Goal: Answer question/provide support

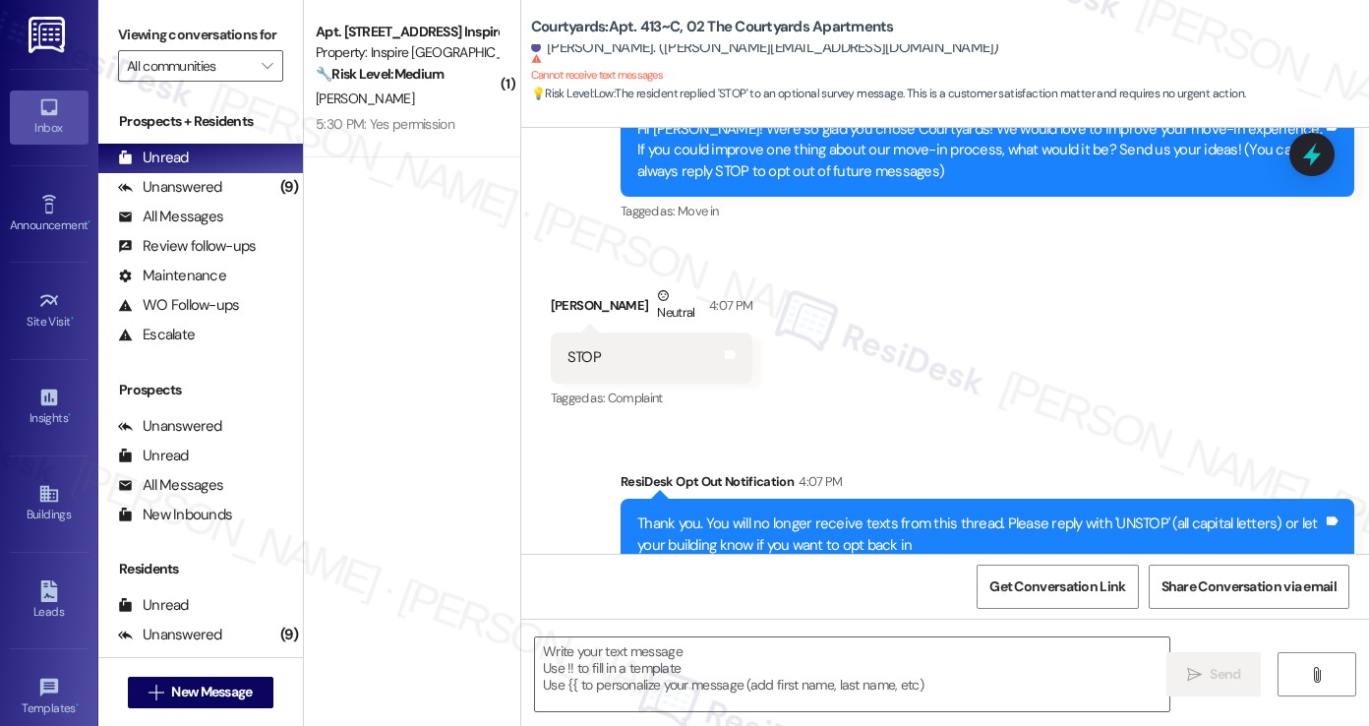
scroll to position [287, 0]
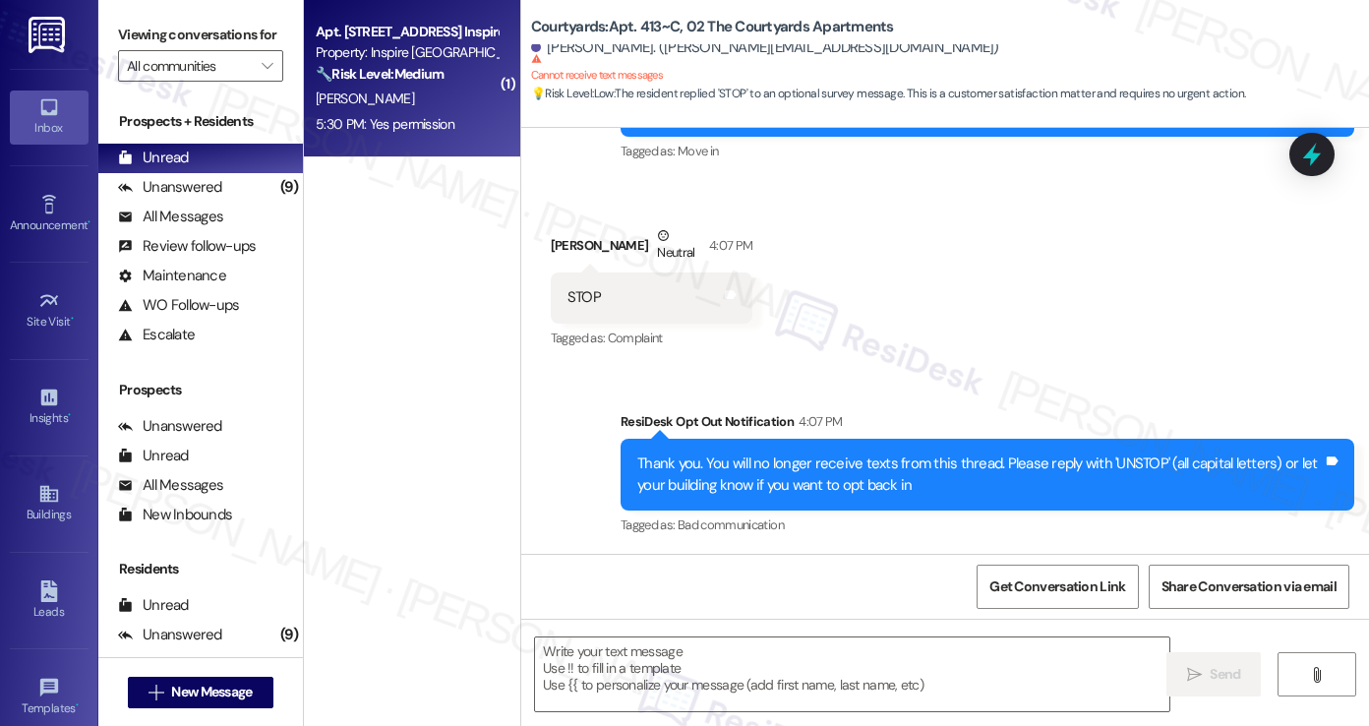
click at [477, 121] on div "5:30 PM: Yes permission 5:30 PM: Yes permission" at bounding box center [407, 124] width 186 height 25
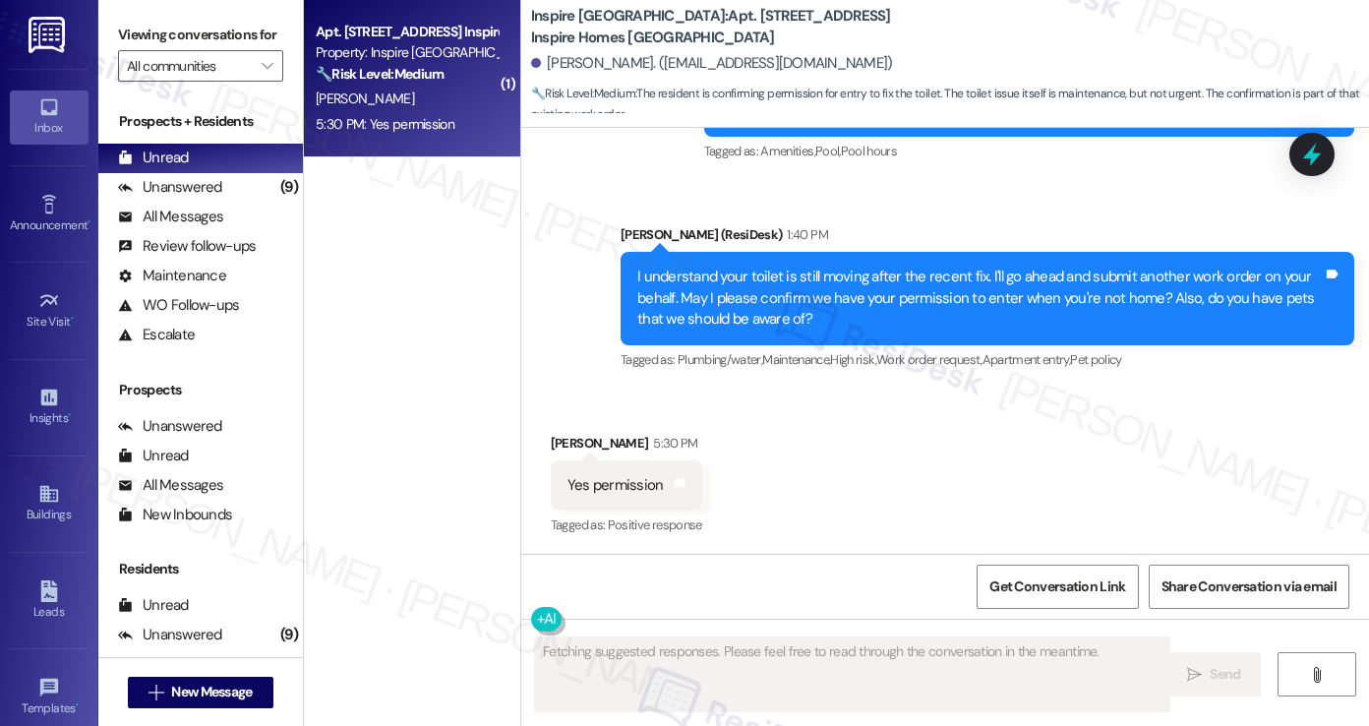
scroll to position [1973, 0]
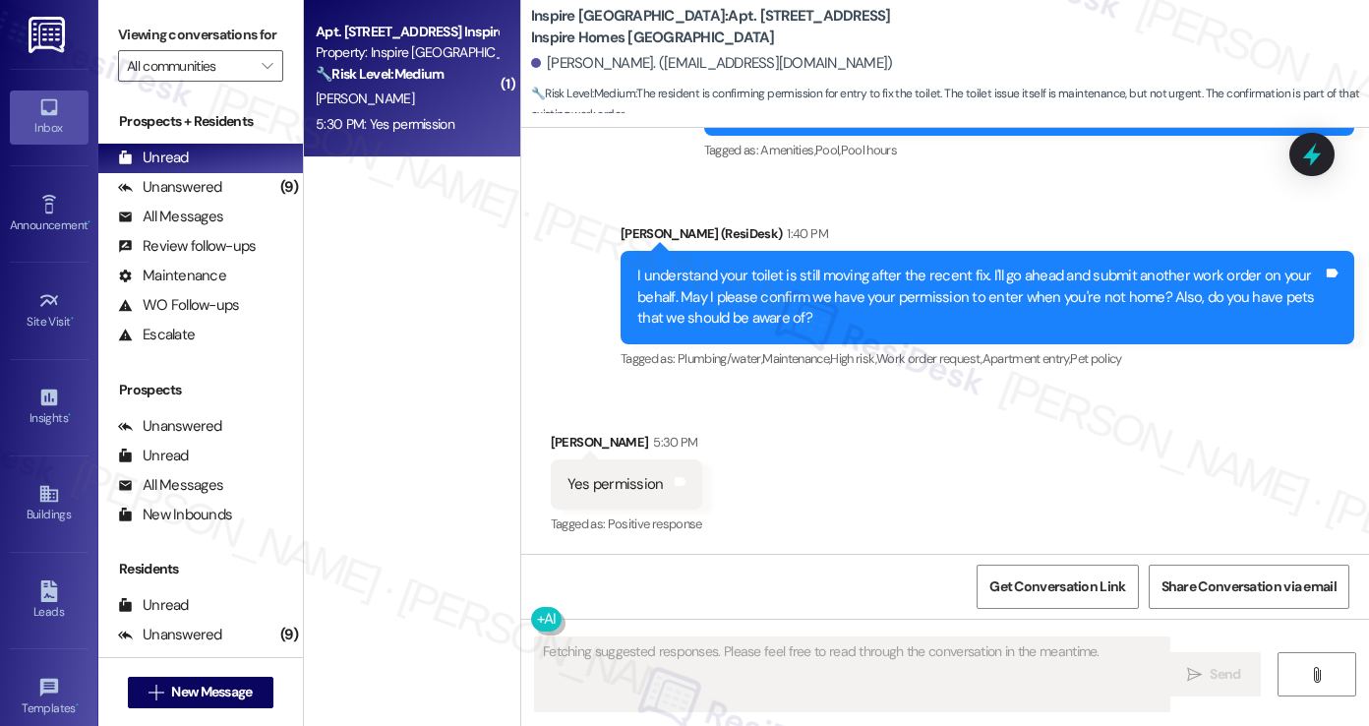
click at [873, 282] on div "I understand your toilet is still moving after the recent fix. I'll go ahead an…" at bounding box center [979, 297] width 685 height 63
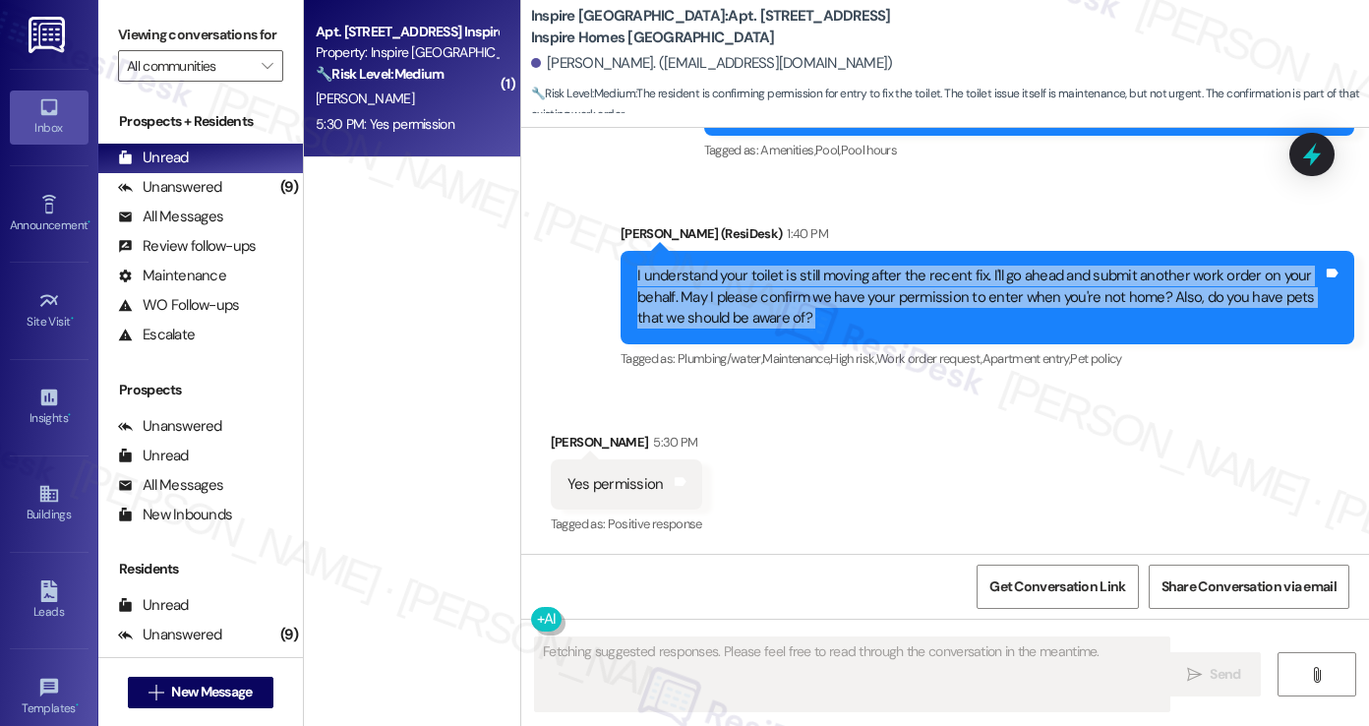
click at [873, 282] on div "I understand your toilet is still moving after the recent fix. I'll go ahead an…" at bounding box center [979, 297] width 685 height 63
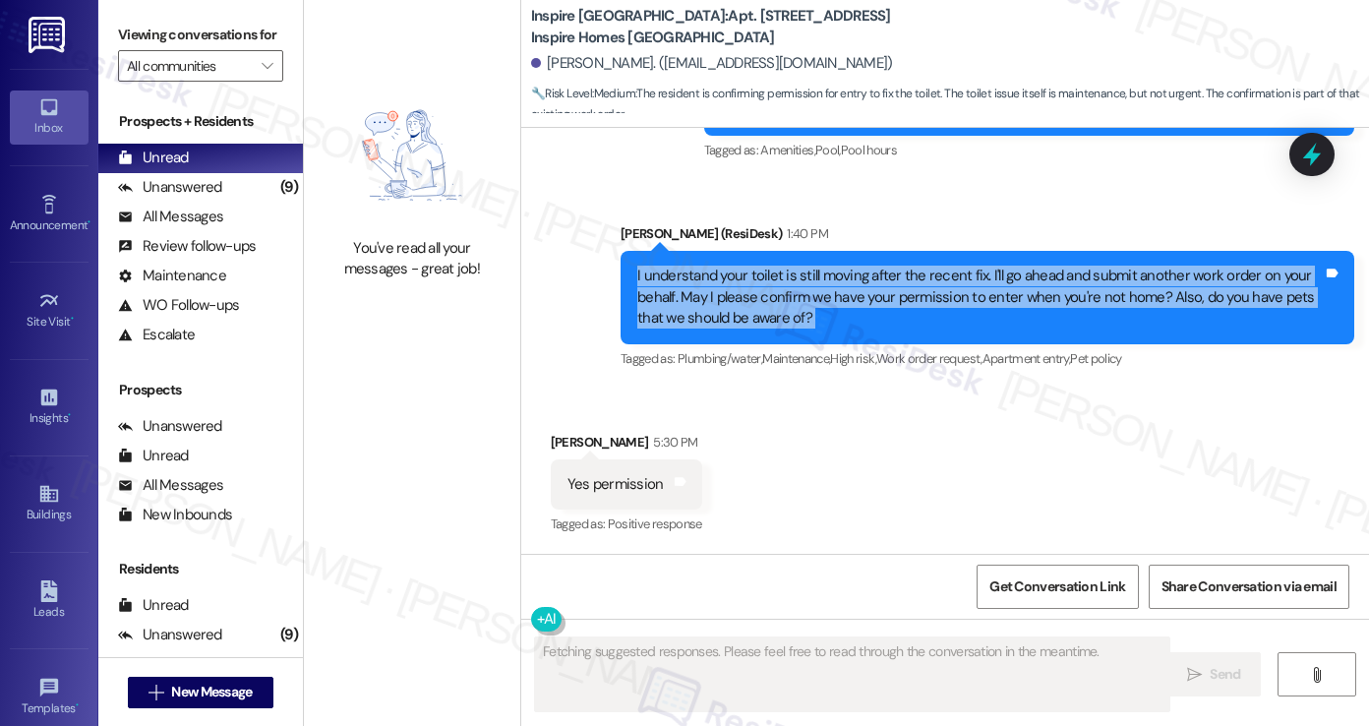
click at [813, 285] on div "I understand your toilet is still moving after the recent fix. I'll go ahead an…" at bounding box center [979, 297] width 685 height 63
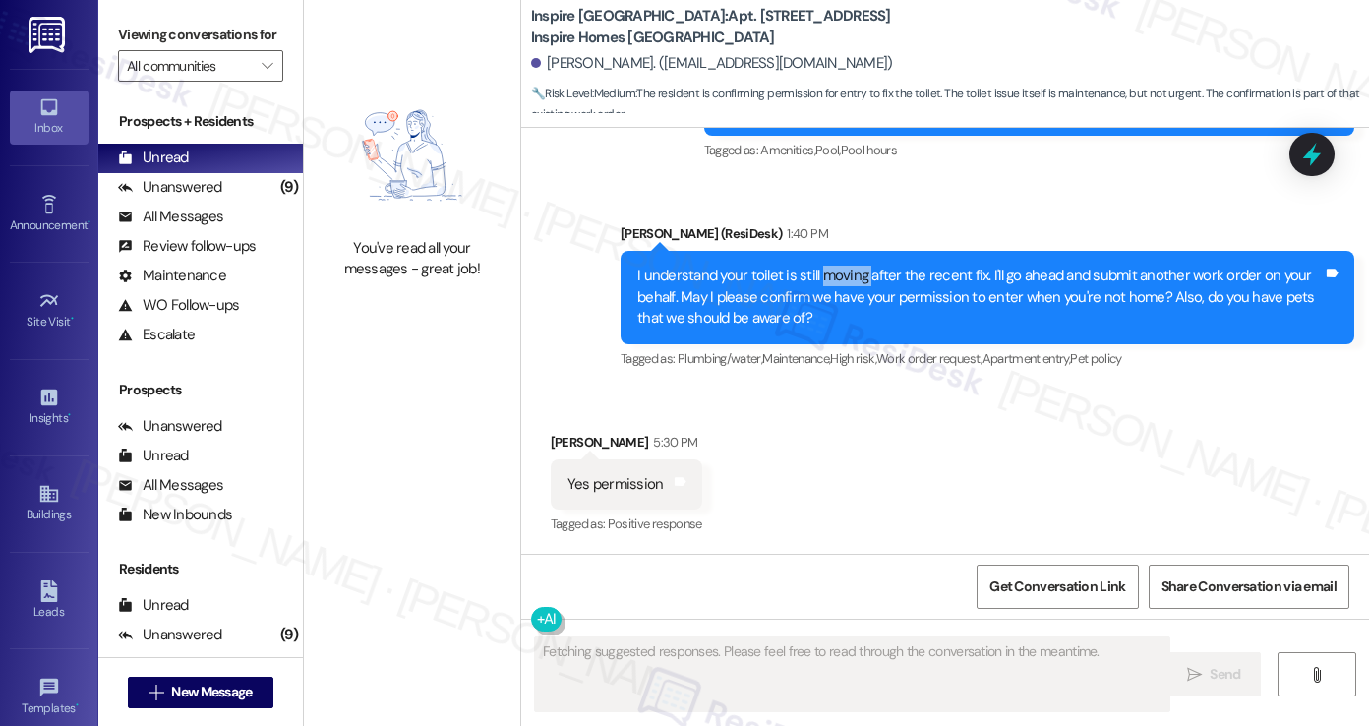
click at [813, 285] on div "I understand your toilet is still moving after the recent fix. I'll go ahead an…" at bounding box center [979, 297] width 685 height 63
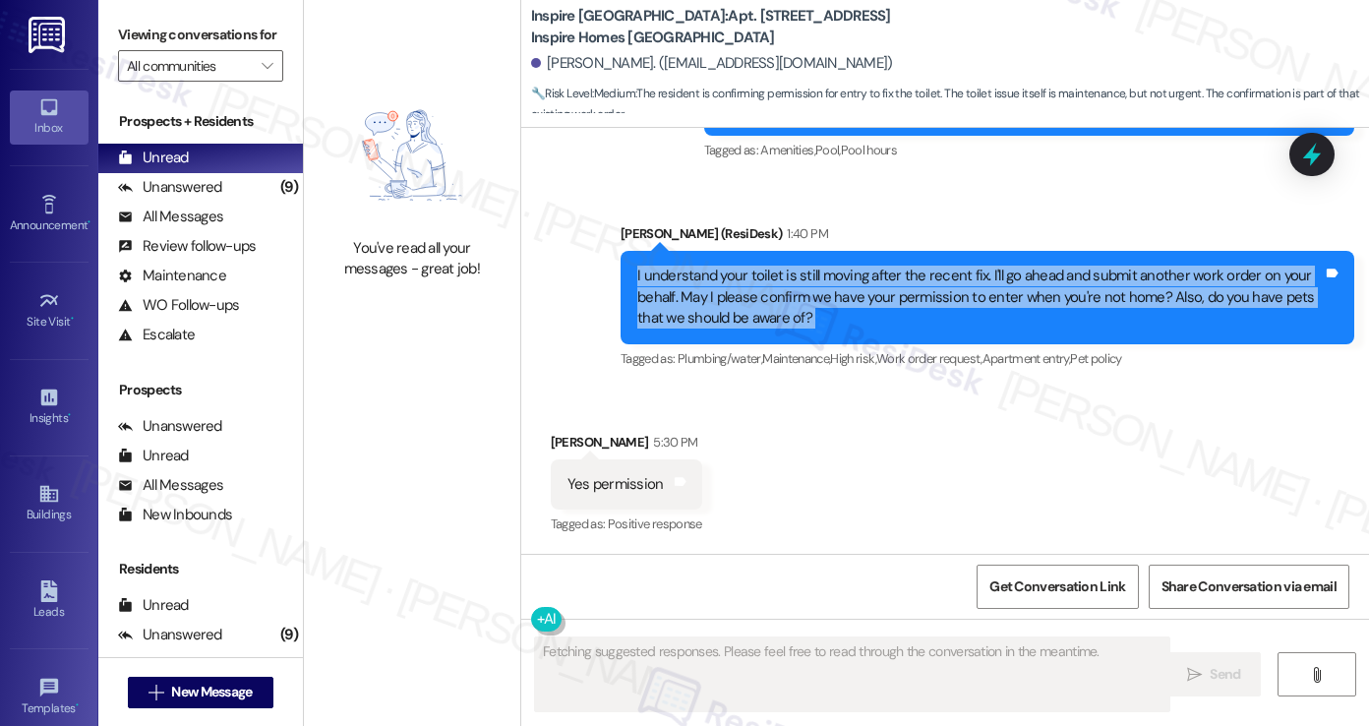
click at [811, 285] on div "I understand your toilet is still moving after the recent fix. I'll go ahead an…" at bounding box center [979, 297] width 685 height 63
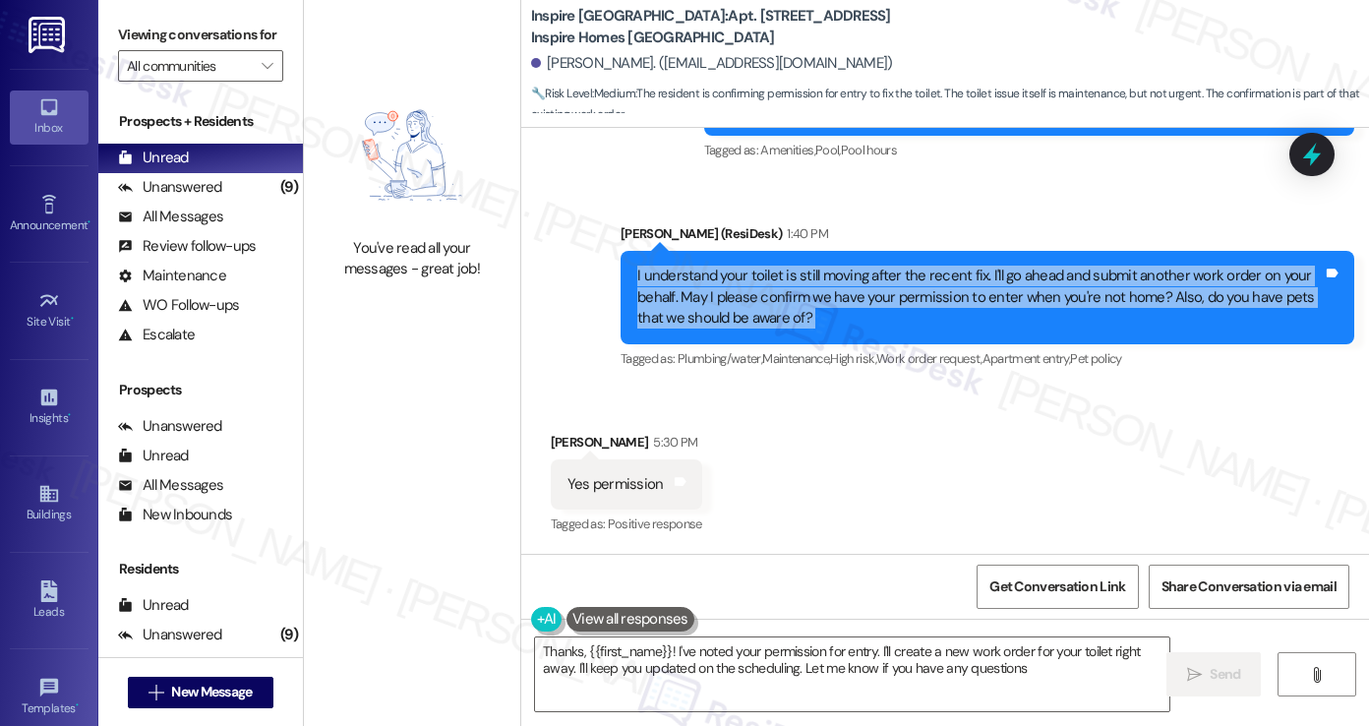
type textarea "Thanks, {{first_name}}! I've noted your permission for entry. I'll create a new…"
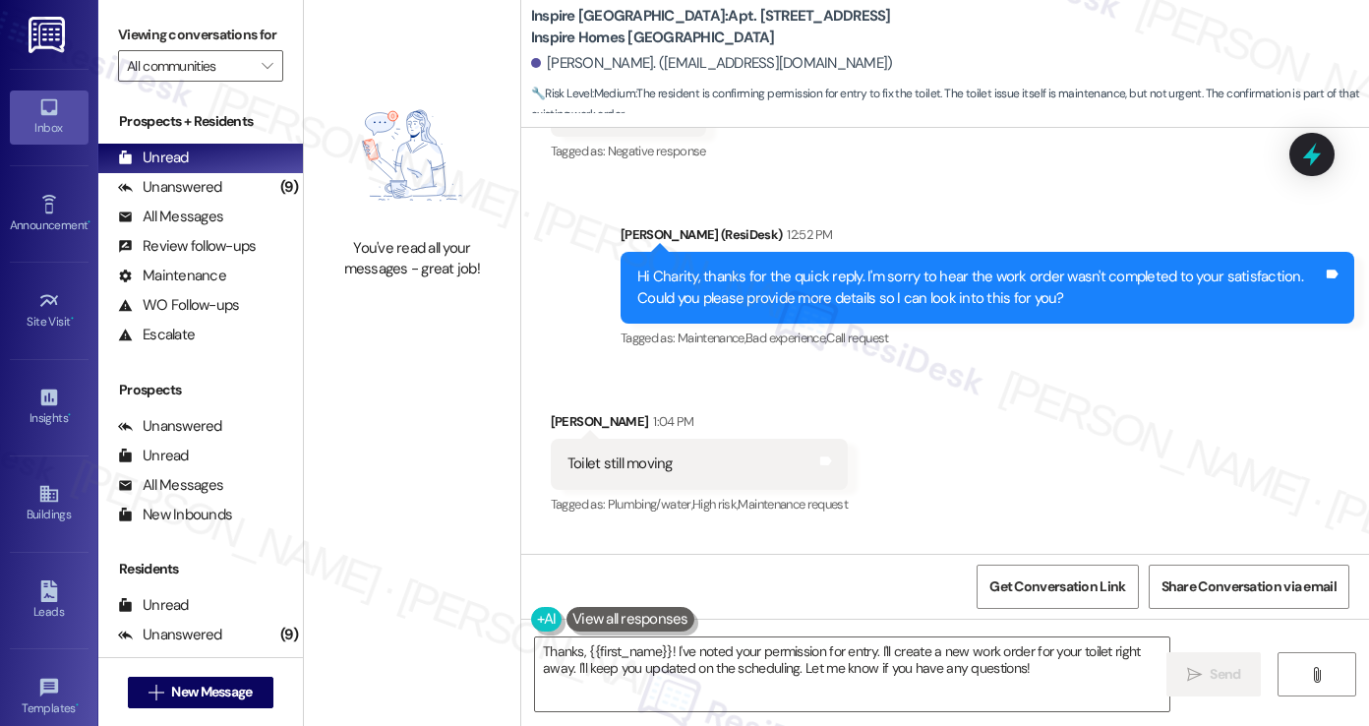
scroll to position [1678, 0]
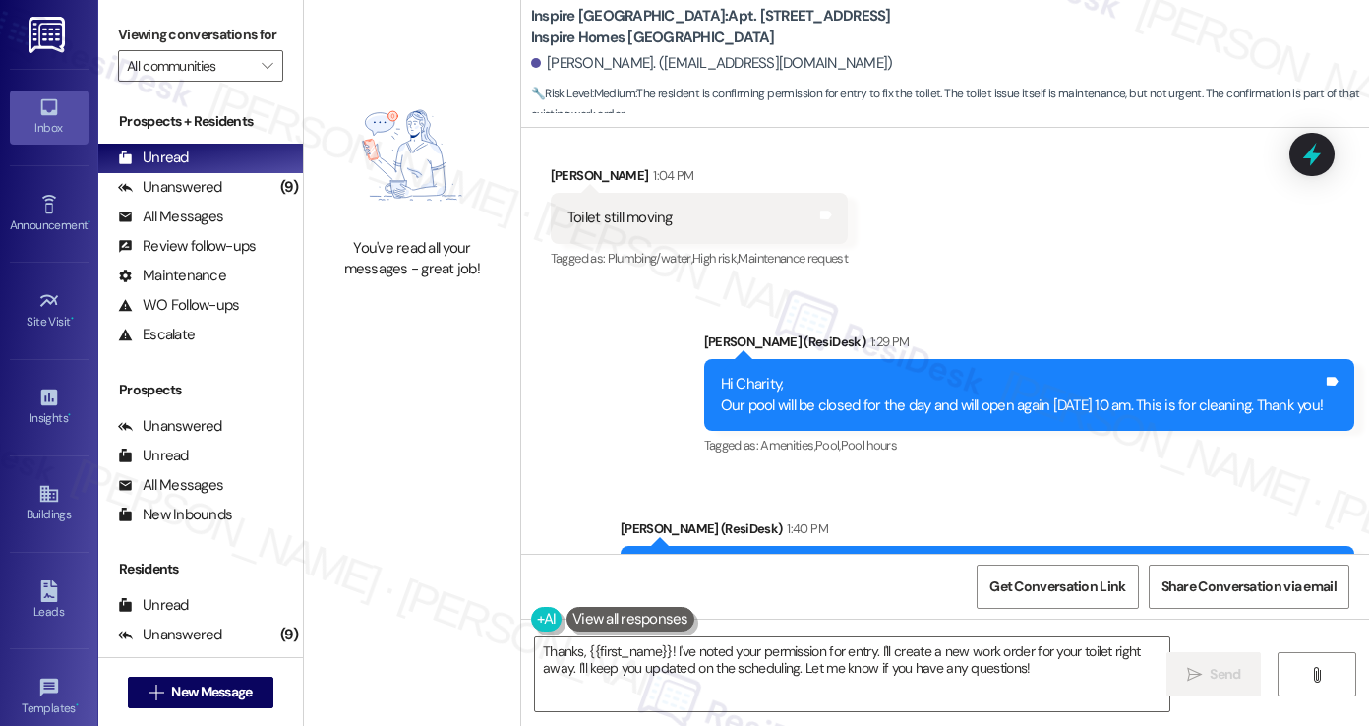
click at [567, 220] on div "Toilet still moving" at bounding box center [619, 217] width 105 height 21
copy div "Toilet still moving Tags and notes"
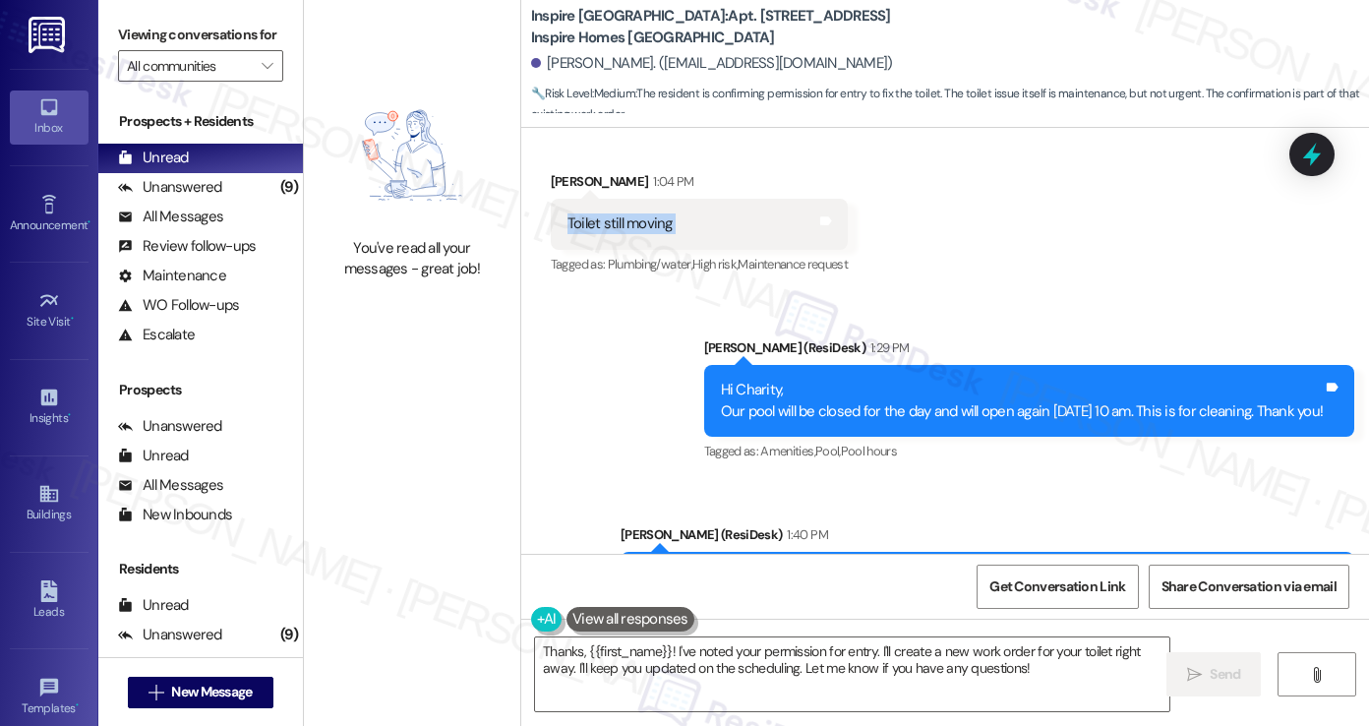
scroll to position [1973, 0]
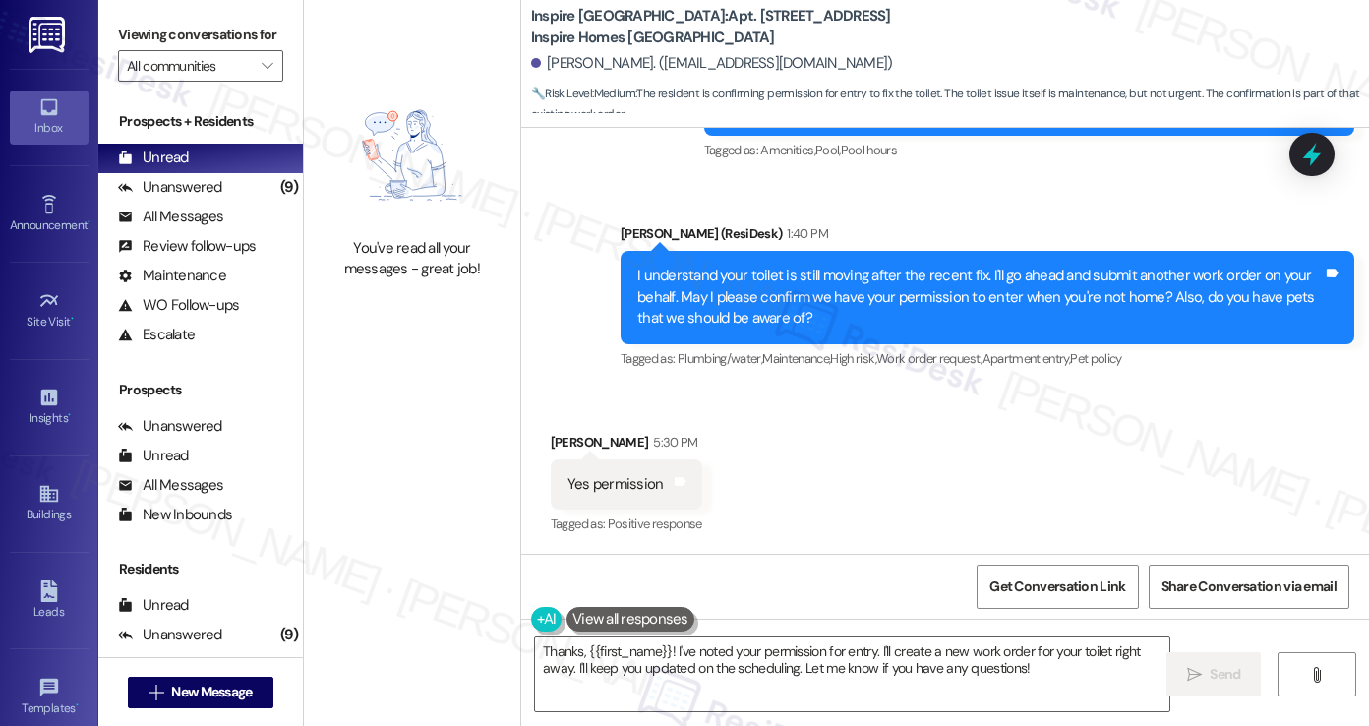
click at [979, 443] on div "Received via SMS Charity Brown 5:30 PM Yes permission Tags and notes Tagged as:…" at bounding box center [945, 470] width 848 height 166
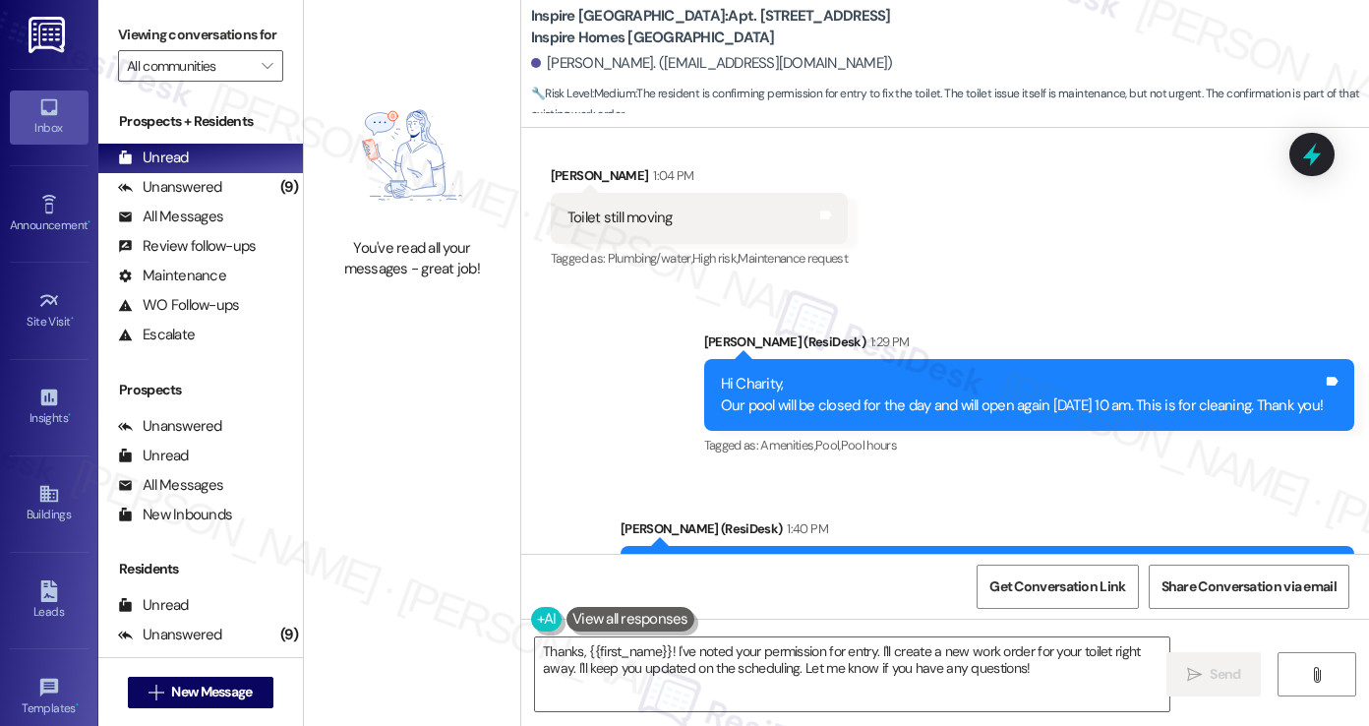
scroll to position [1481, 0]
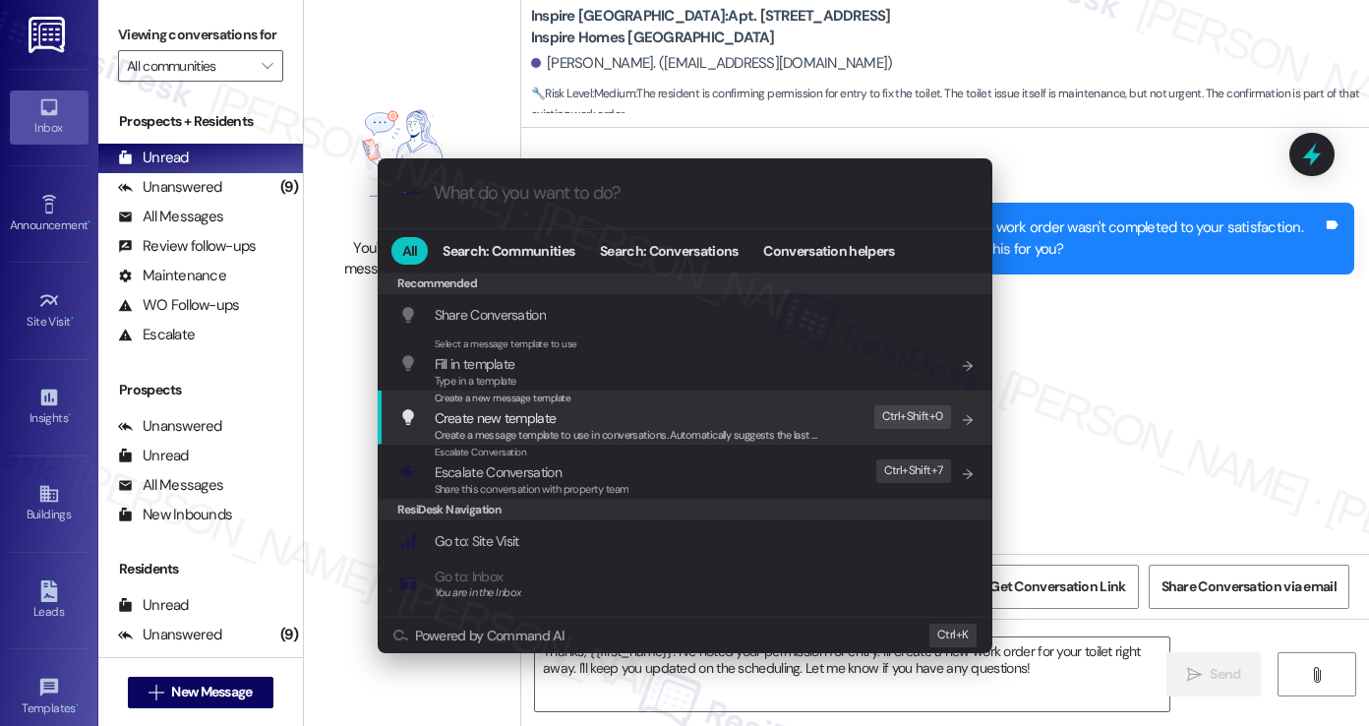
click at [1219, 318] on div ".cls-1{fill:#0a055f;}.cls-2{fill:#0cc4c4;} resideskLogoBlueOrange All Search: C…" at bounding box center [684, 363] width 1369 height 726
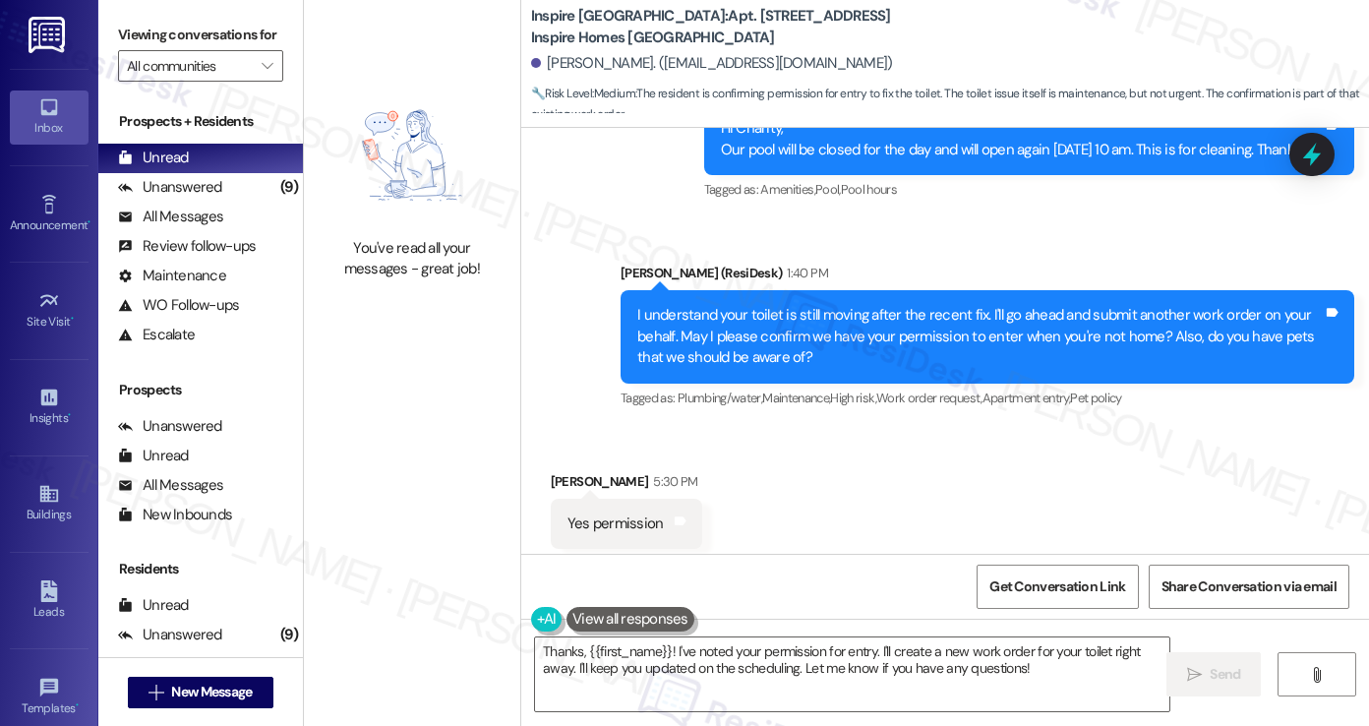
scroll to position [1973, 0]
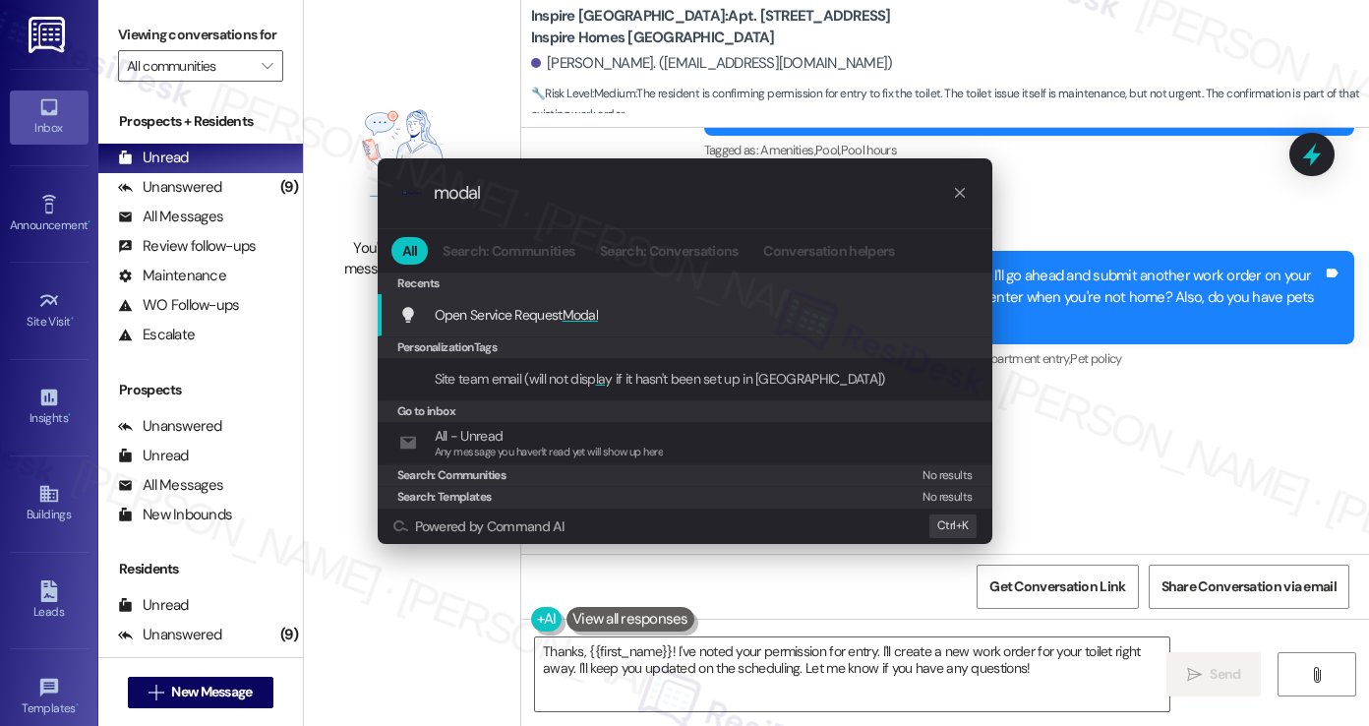
click at [591, 313] on span "Modal" at bounding box center [580, 315] width 36 height 18
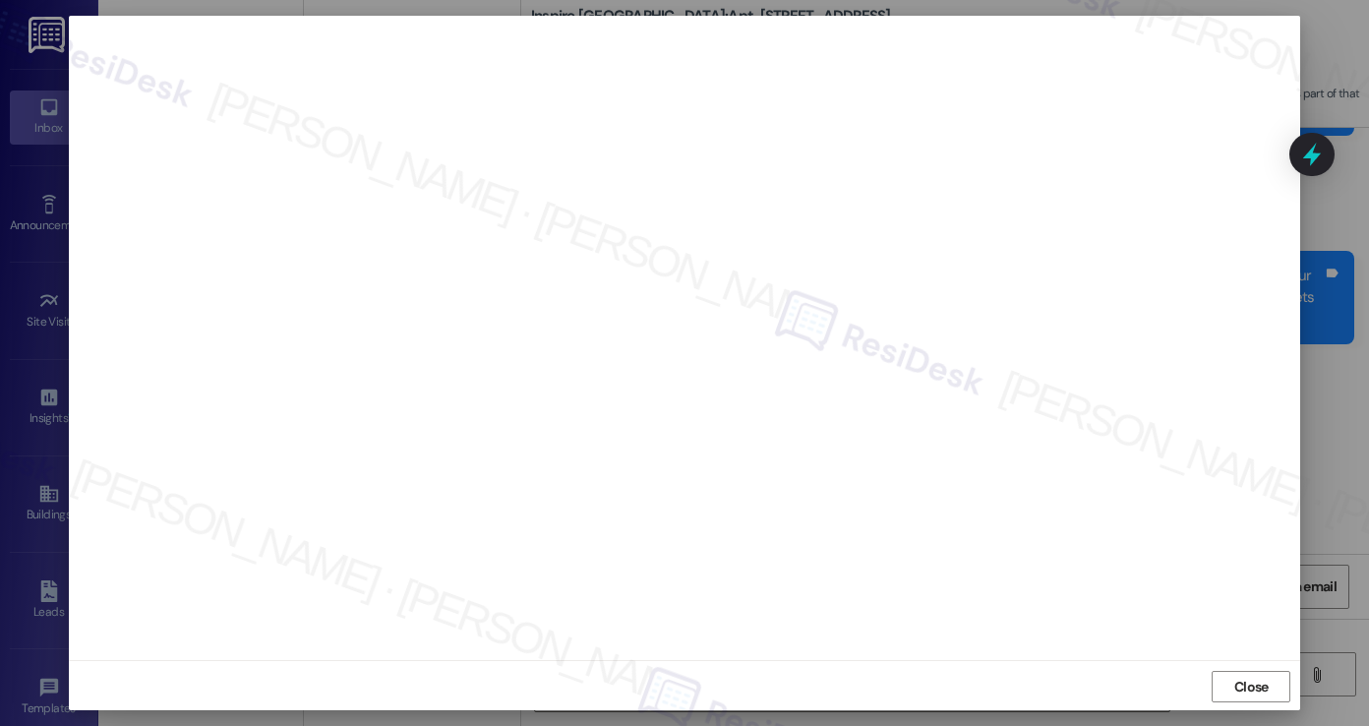
scroll to position [11, 0]
click at [1236, 680] on span "Close" at bounding box center [1251, 685] width 34 height 21
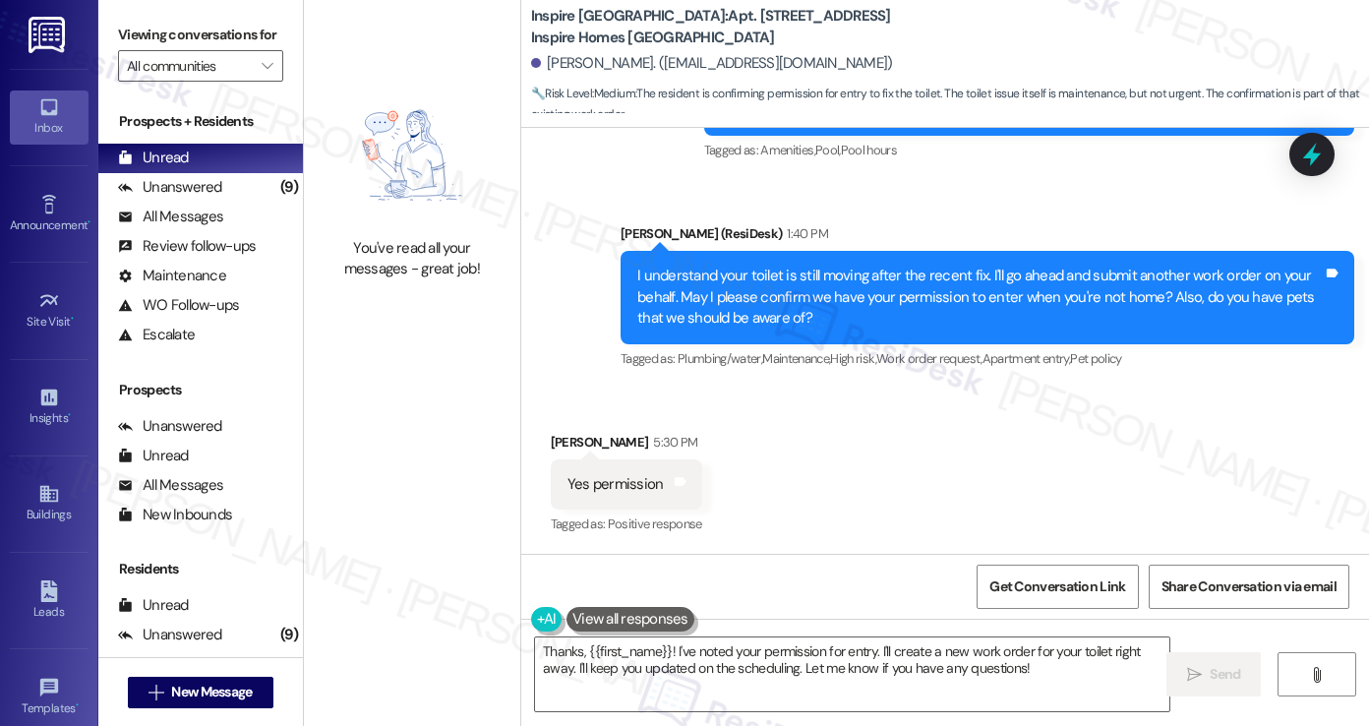
click at [910, 431] on div "Received via SMS Charity Brown 5:30 PM Yes permission Tags and notes Tagged as:…" at bounding box center [945, 470] width 848 height 166
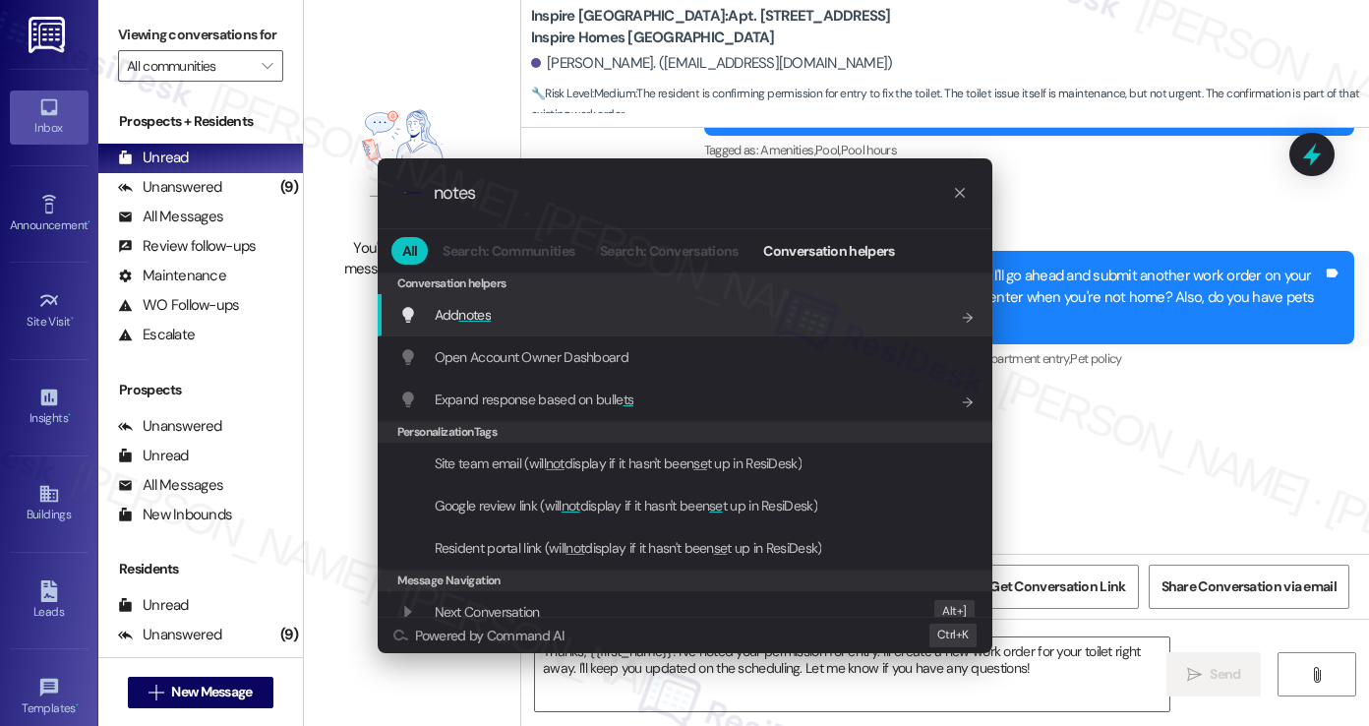
type input "notes"
click at [491, 322] on span "notes" at bounding box center [474, 315] width 32 height 18
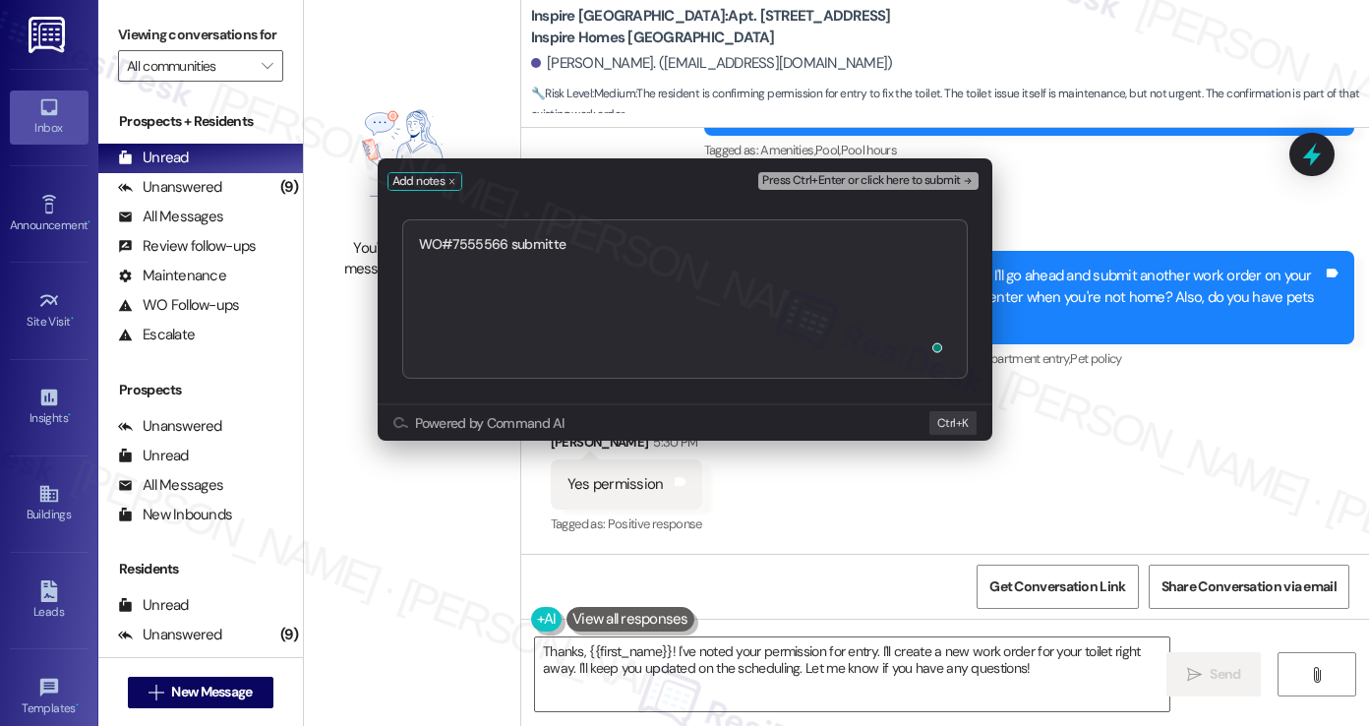
type textarea "WO#7555566 submitted"
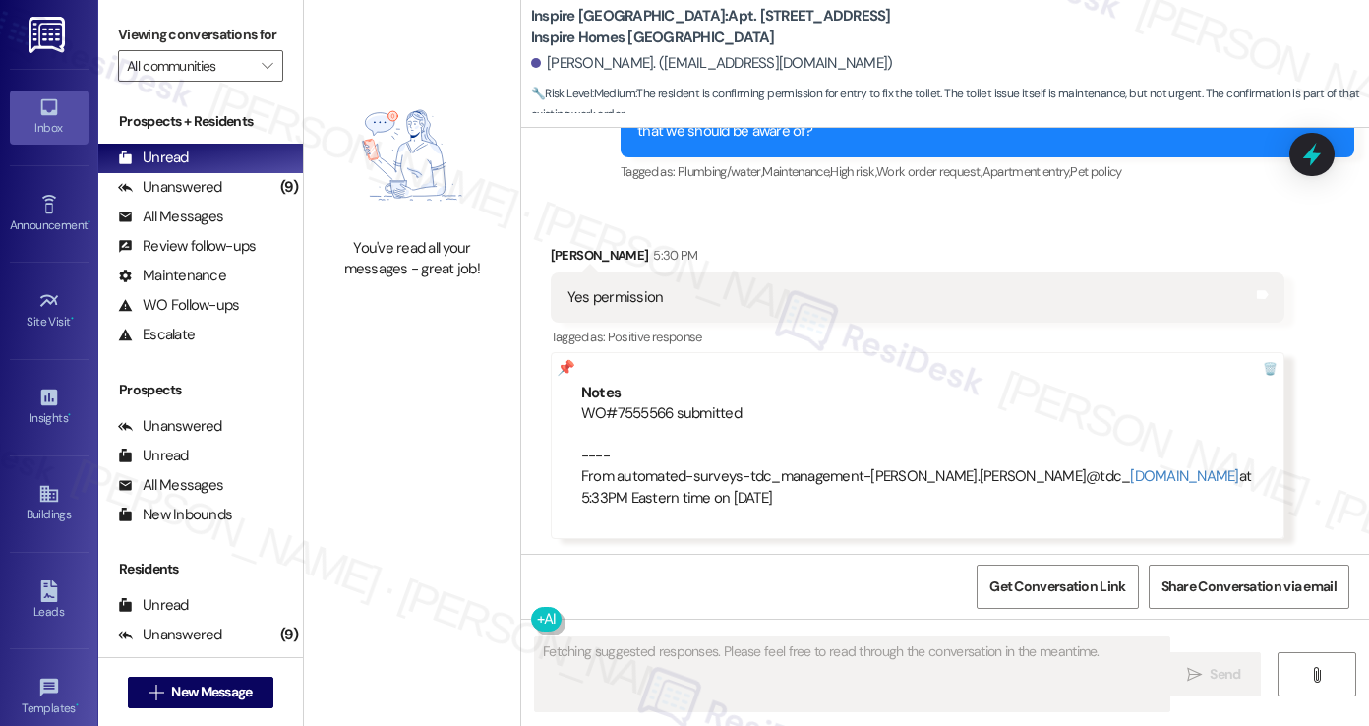
scroll to position [2159, 0]
click at [735, 301] on div "Yes permission Tags and notes" at bounding box center [918, 297] width 734 height 50
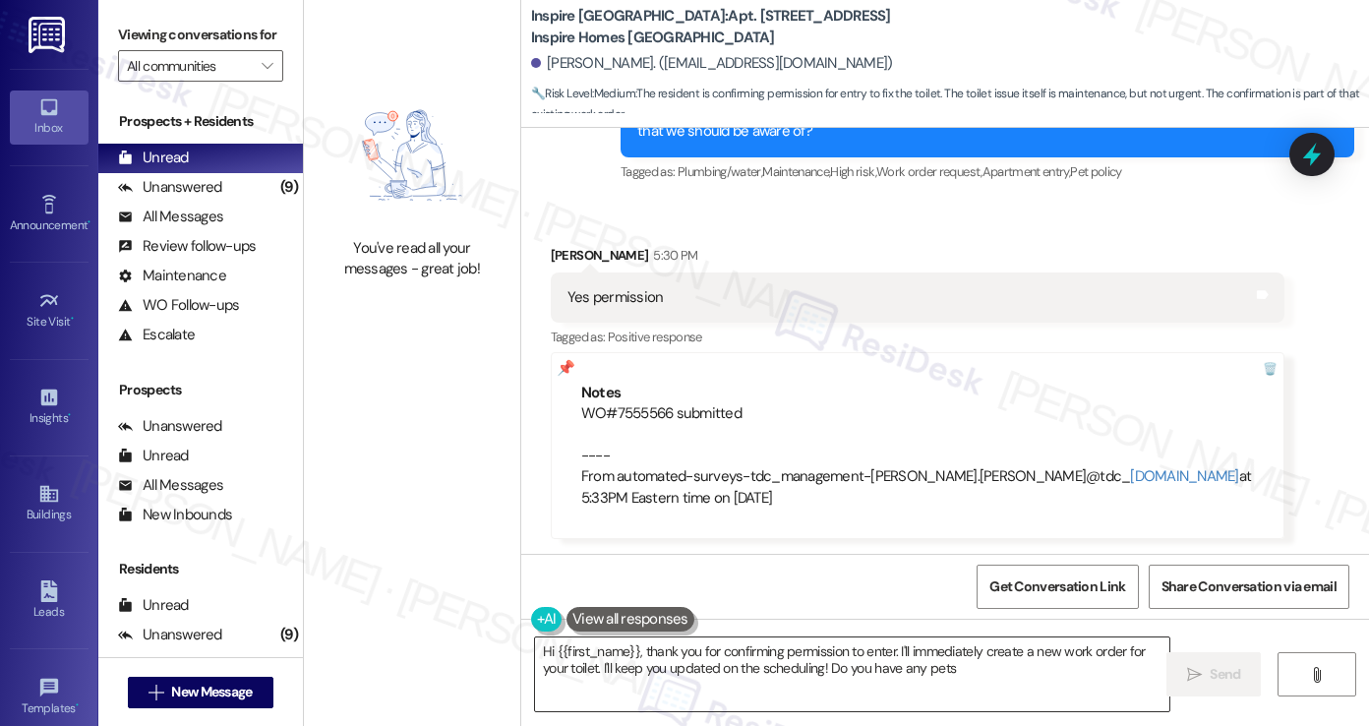
type textarea "Hi {{first_name}}, thank you for confirming permission to enter. I'll immediate…"
click at [759, 649] on textarea "Hi {{first_name}}, thank you for confirming permission to enter. I'll immediate…" at bounding box center [852, 674] width 634 height 74
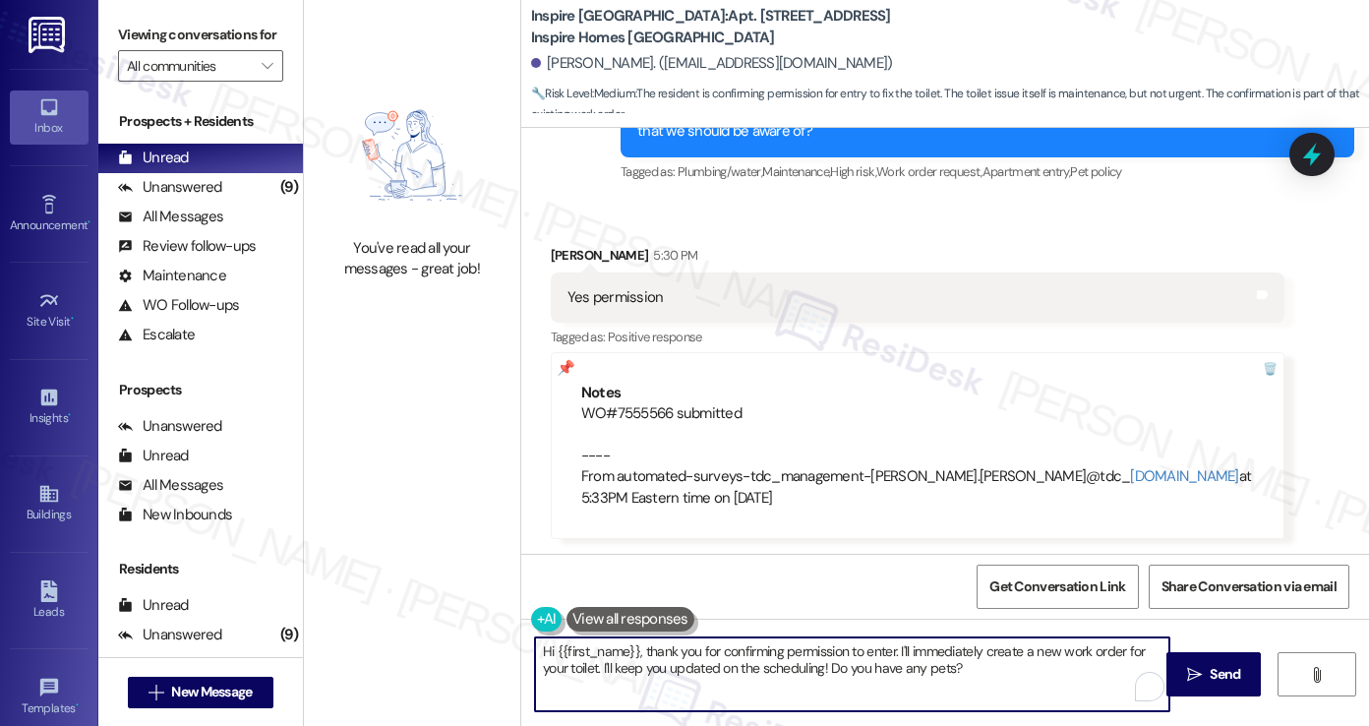
click at [759, 649] on textarea "Hi {{first_name}}, thank you for confirming permission to enter. I'll immediate…" at bounding box center [852, 674] width 634 height 74
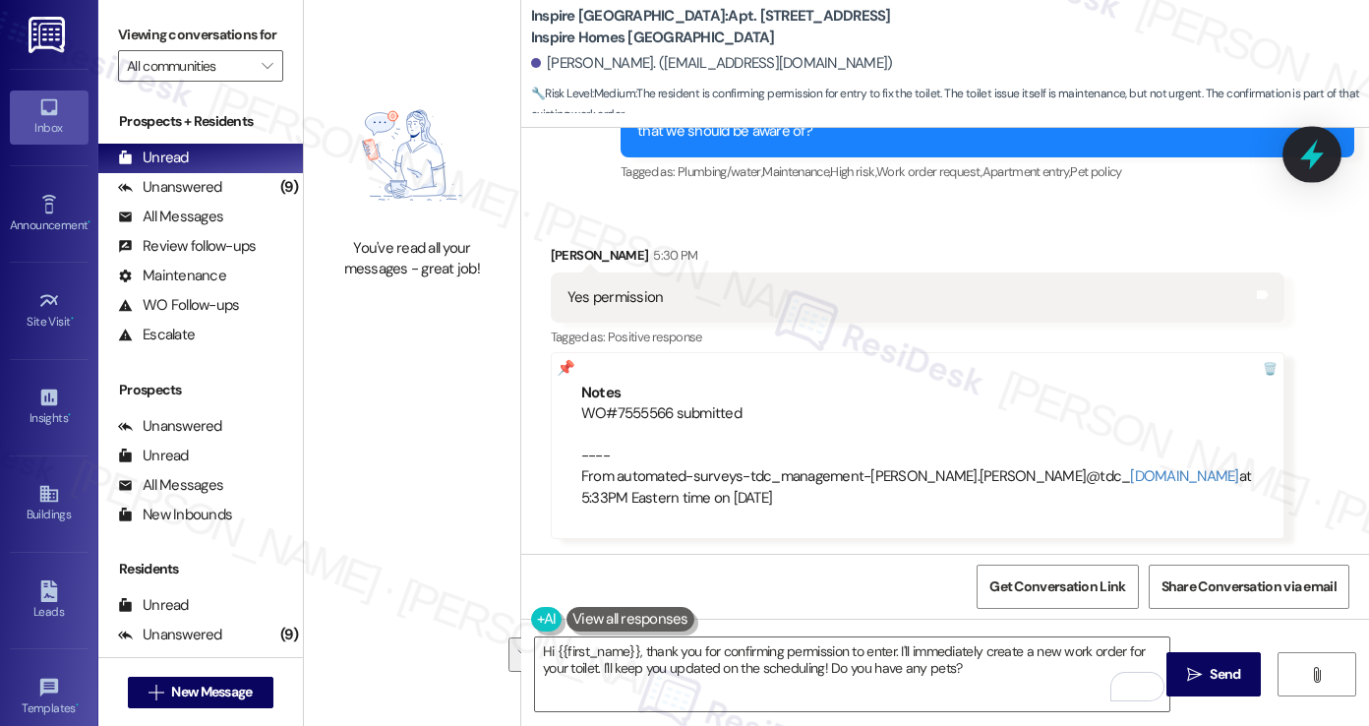
click at [1312, 144] on icon at bounding box center [1311, 154] width 33 height 33
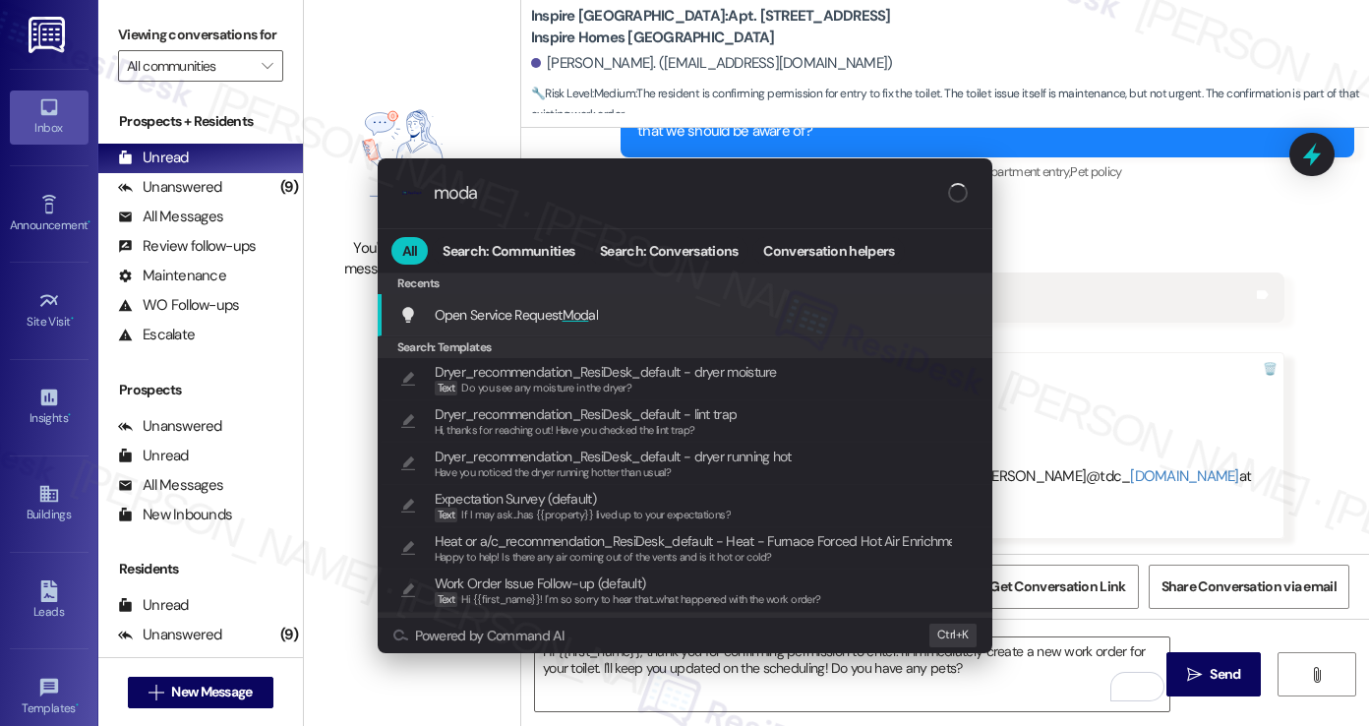
type input "modal"
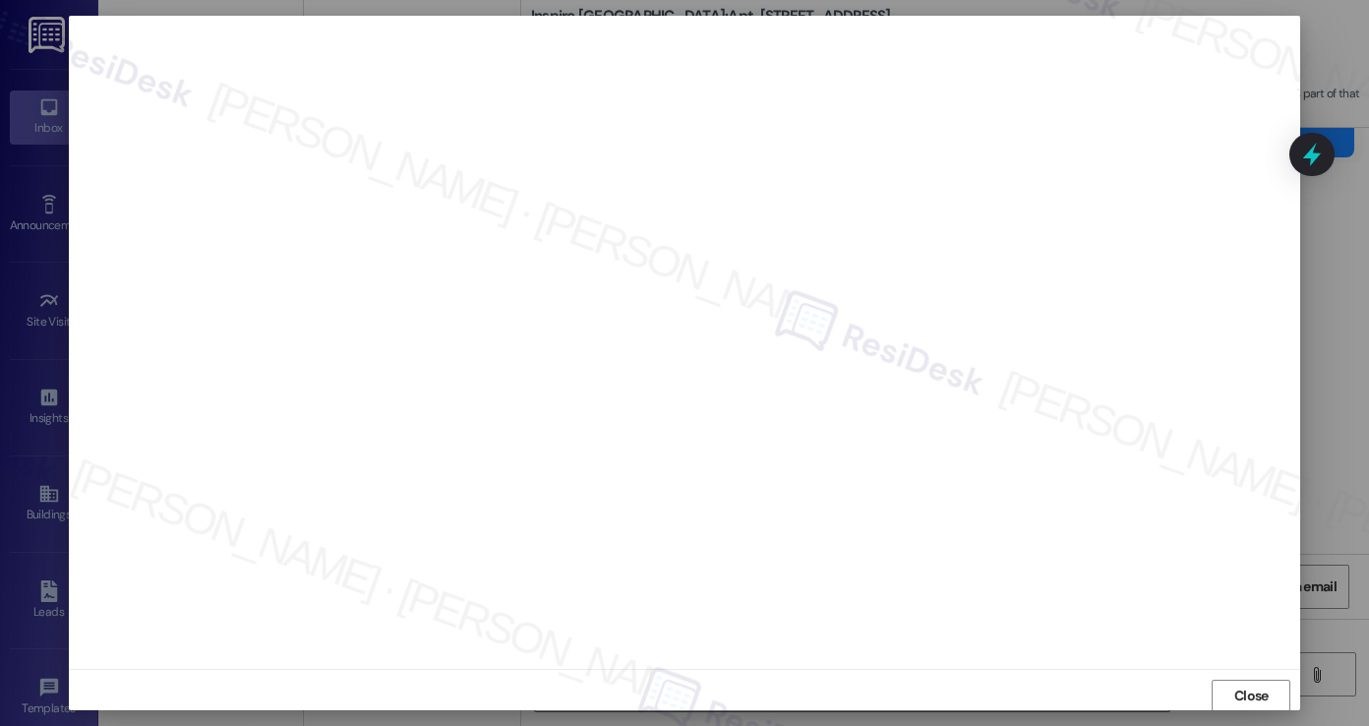
scroll to position [0, 0]
click at [1249, 695] on span "Close" at bounding box center [1251, 695] width 34 height 21
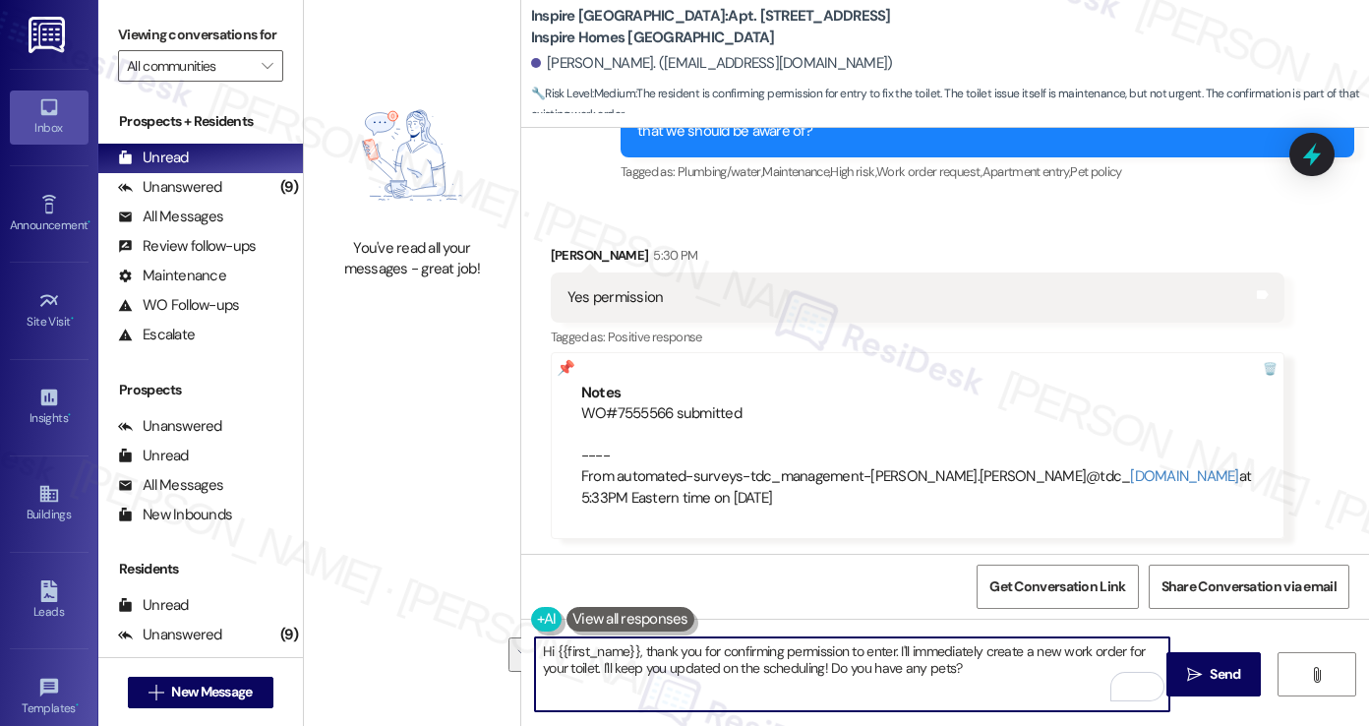
click at [788, 649] on textarea "Hi {{first_name}}, thank you for confirming permission to enter. I'll immediate…" at bounding box center [852, 674] width 634 height 74
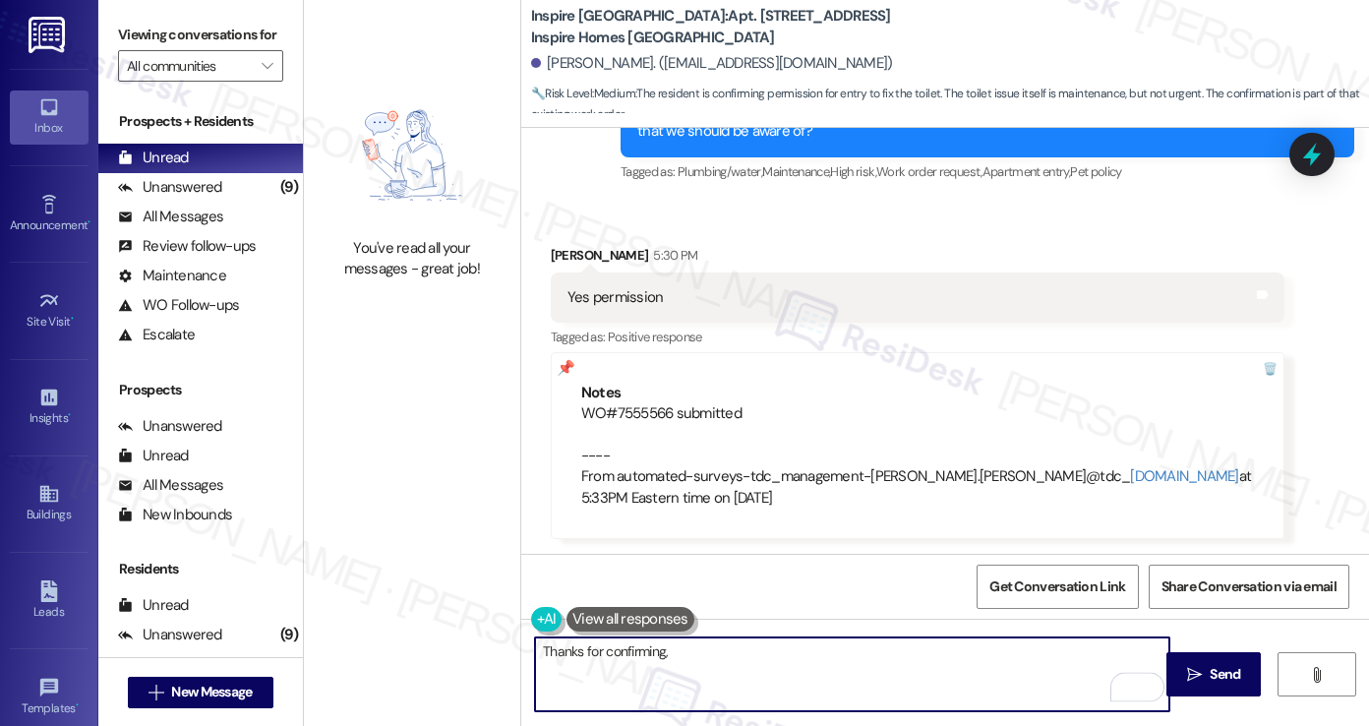
click at [552, 245] on div "Charity Brown 5:30 PM" at bounding box center [918, 259] width 734 height 28
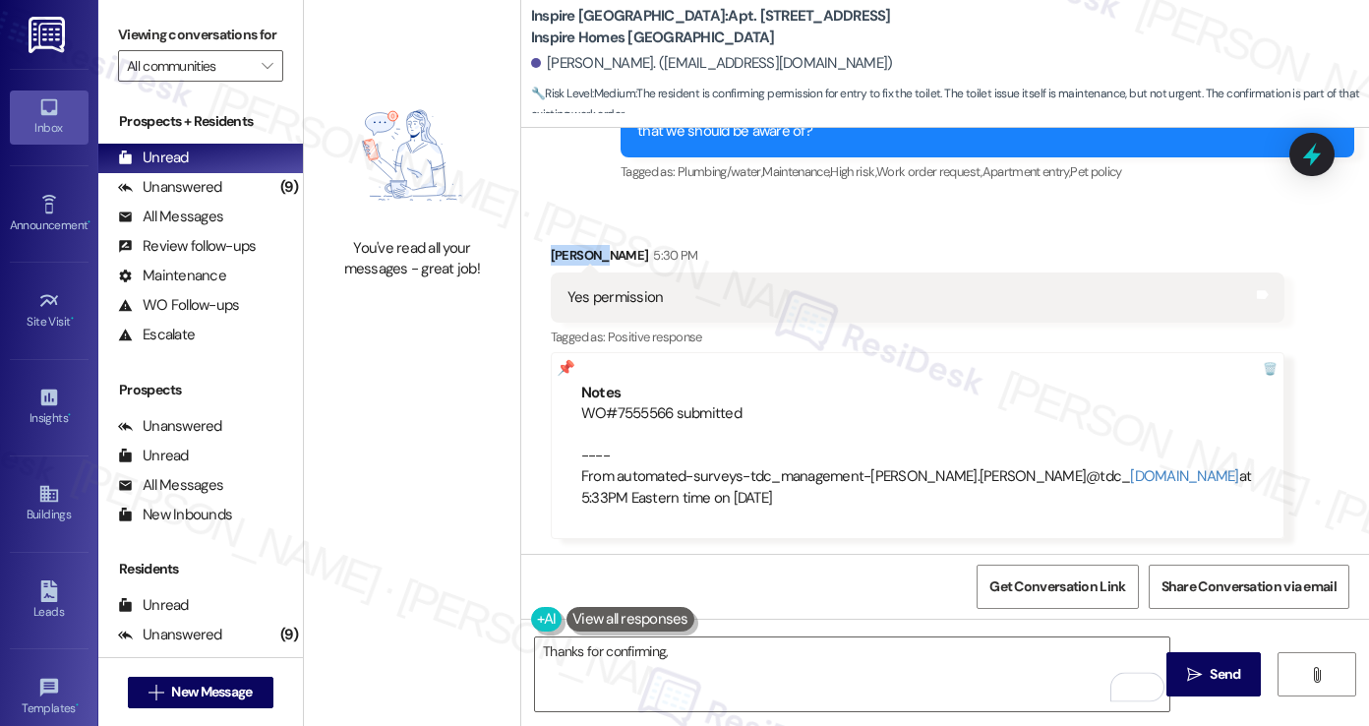
click at [552, 245] on div "Charity Brown 5:30 PM" at bounding box center [918, 259] width 734 height 28
copy div "Charity"
click at [694, 640] on textarea "Thanks for confirming," at bounding box center [852, 674] width 634 height 74
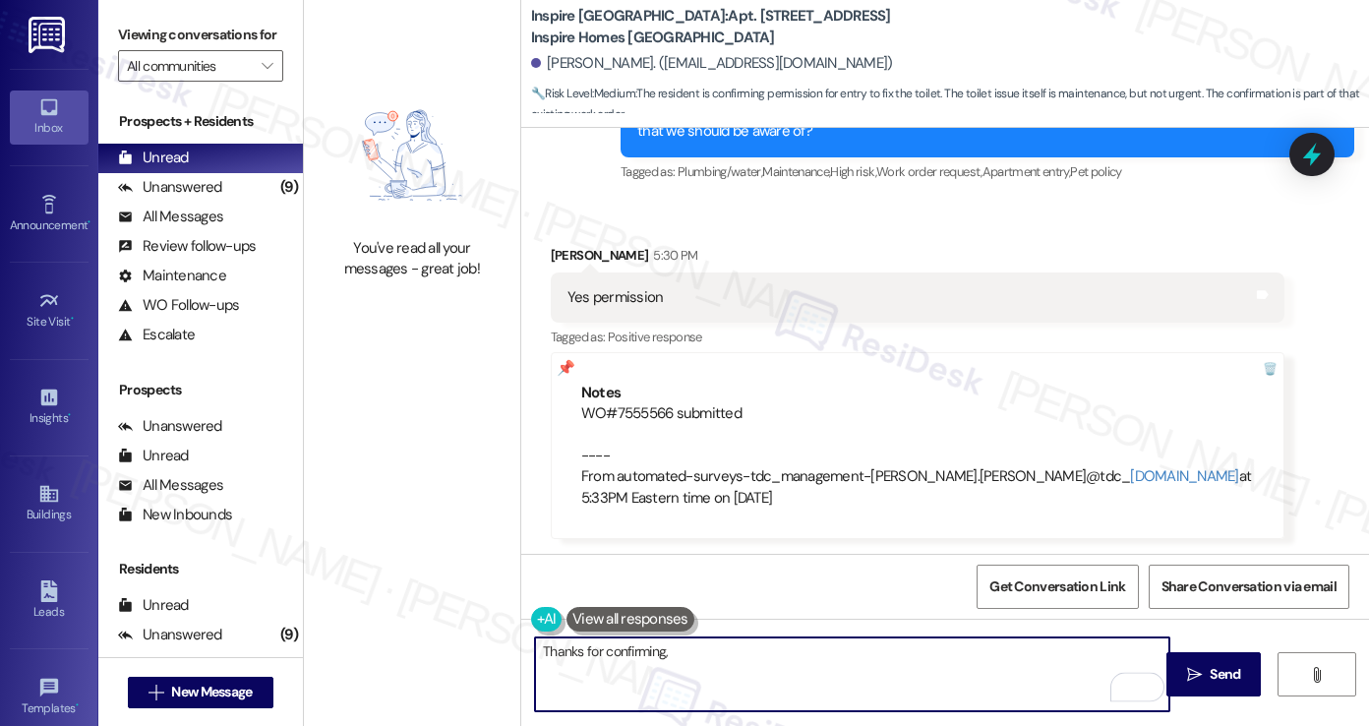
paste textarea "Charity"
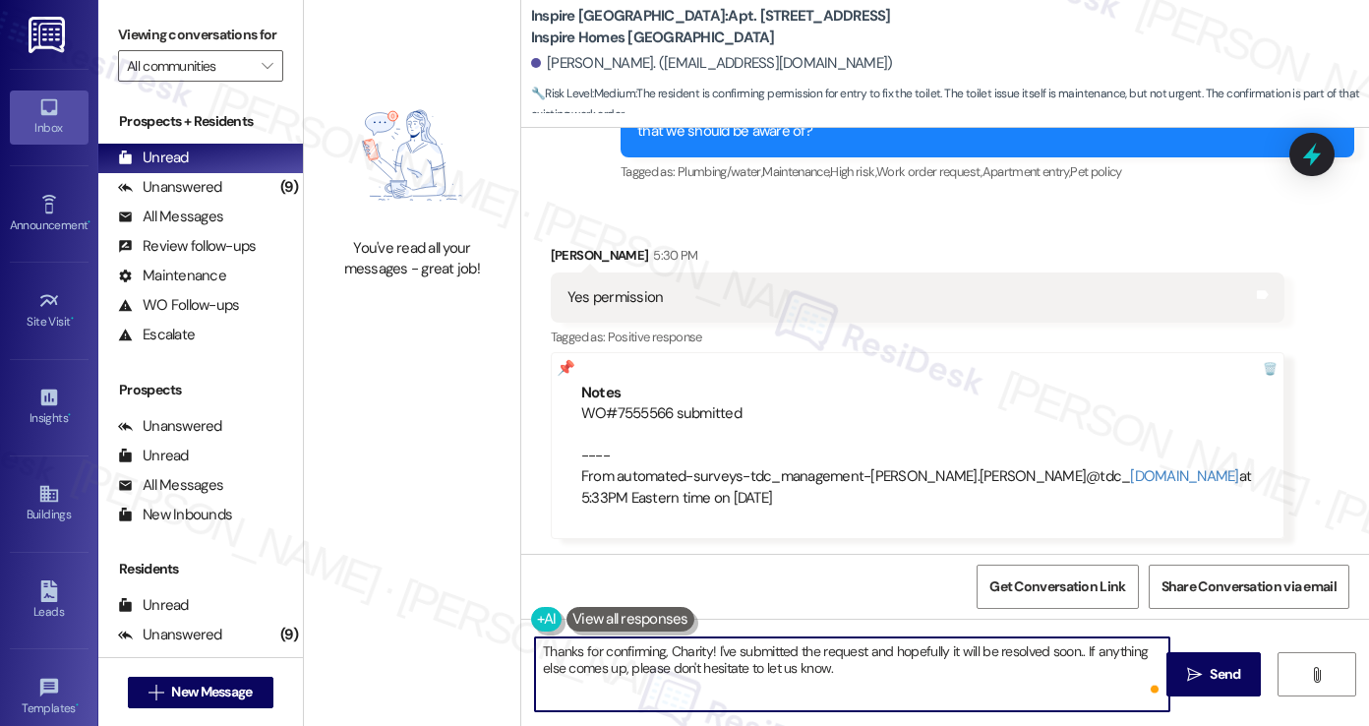
click at [869, 681] on textarea "Thanks for confirming, Charity! I've submitted the request and hopefully it wil…" at bounding box center [852, 674] width 634 height 74
type textarea "Thanks for confirming, Charity! I've submitted the request and hopefully it wil…"
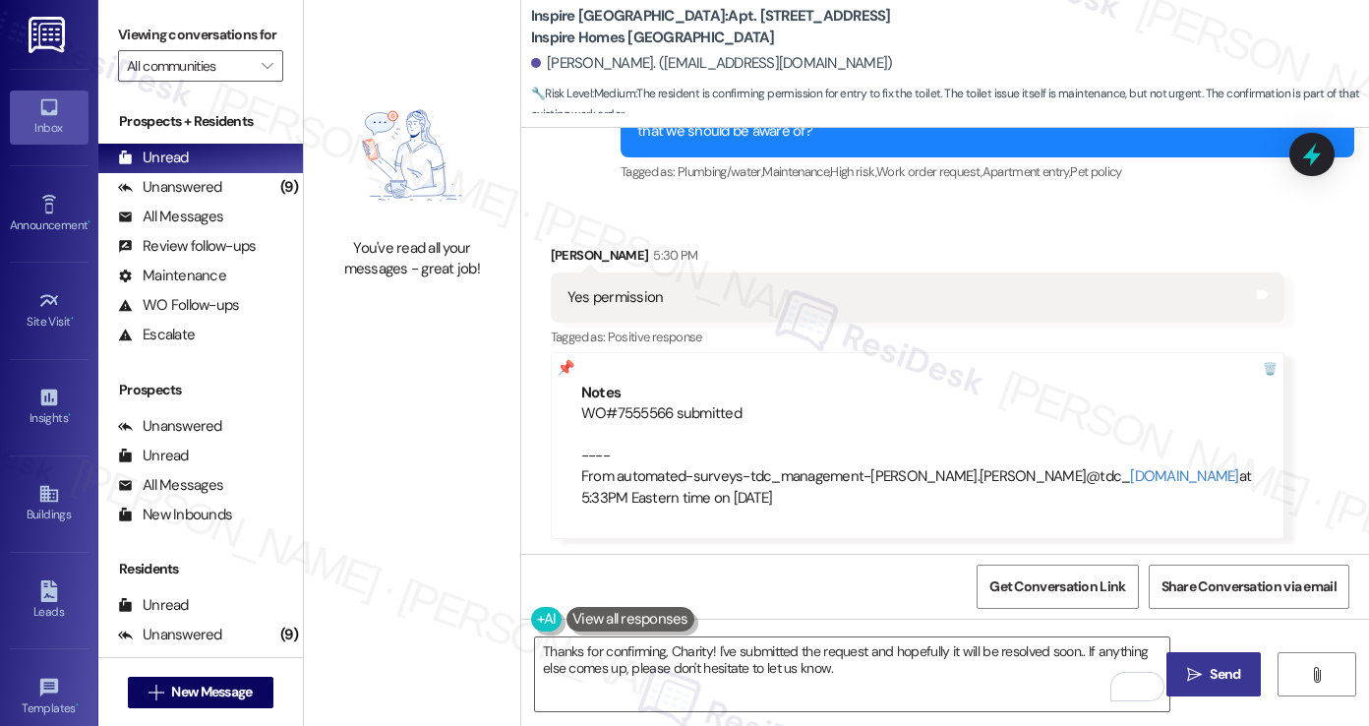
click at [1188, 672] on icon "" at bounding box center [1194, 675] width 15 height 16
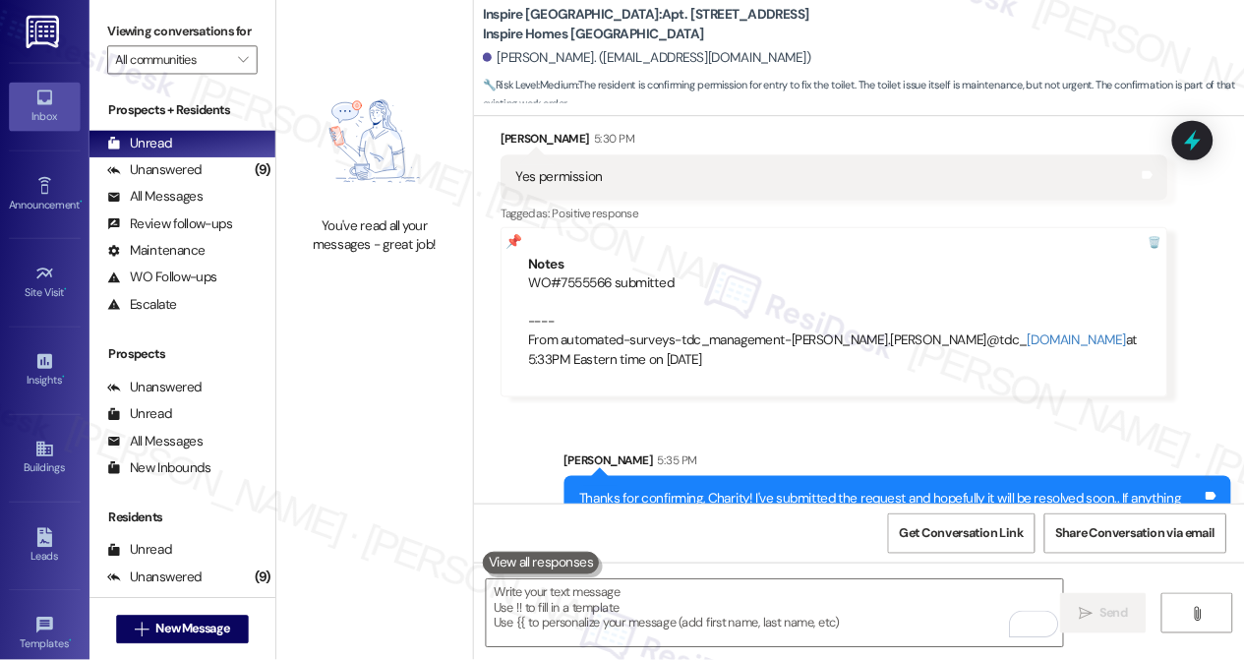
scroll to position [2318, 0]
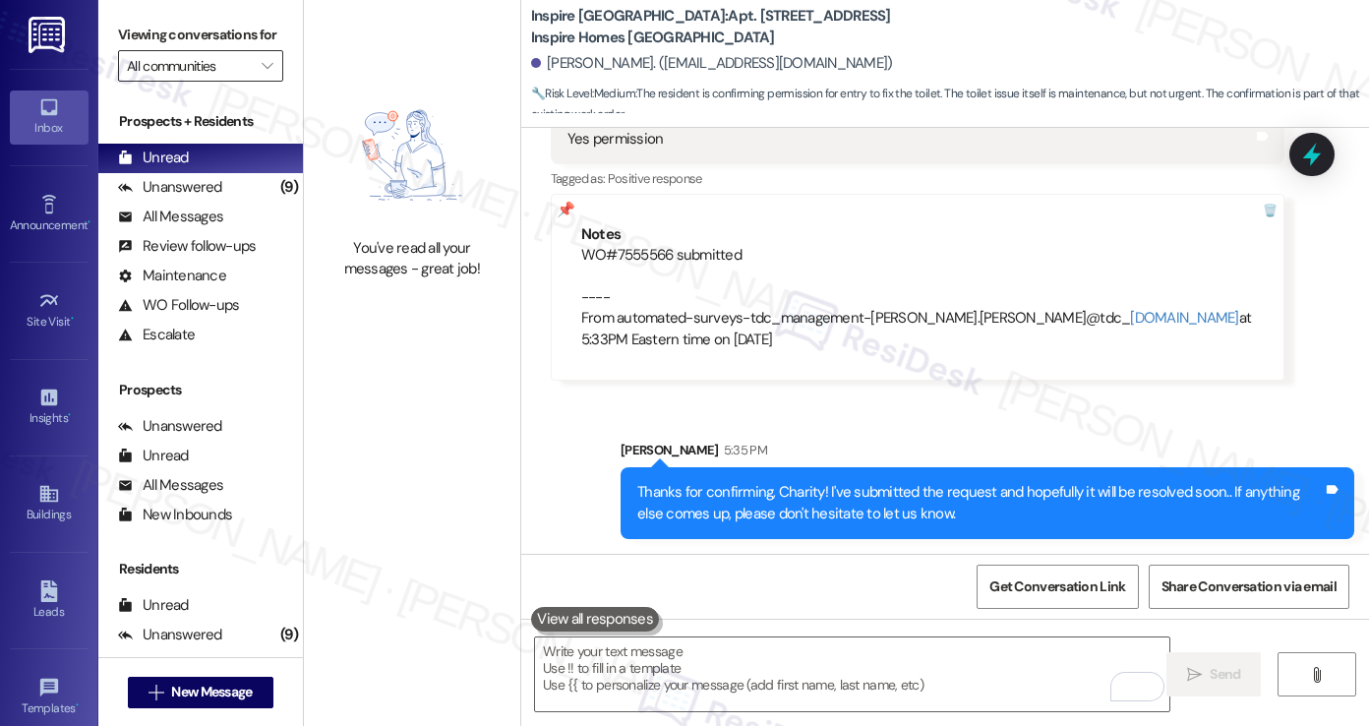
click at [228, 76] on input "All communities" at bounding box center [189, 65] width 125 height 31
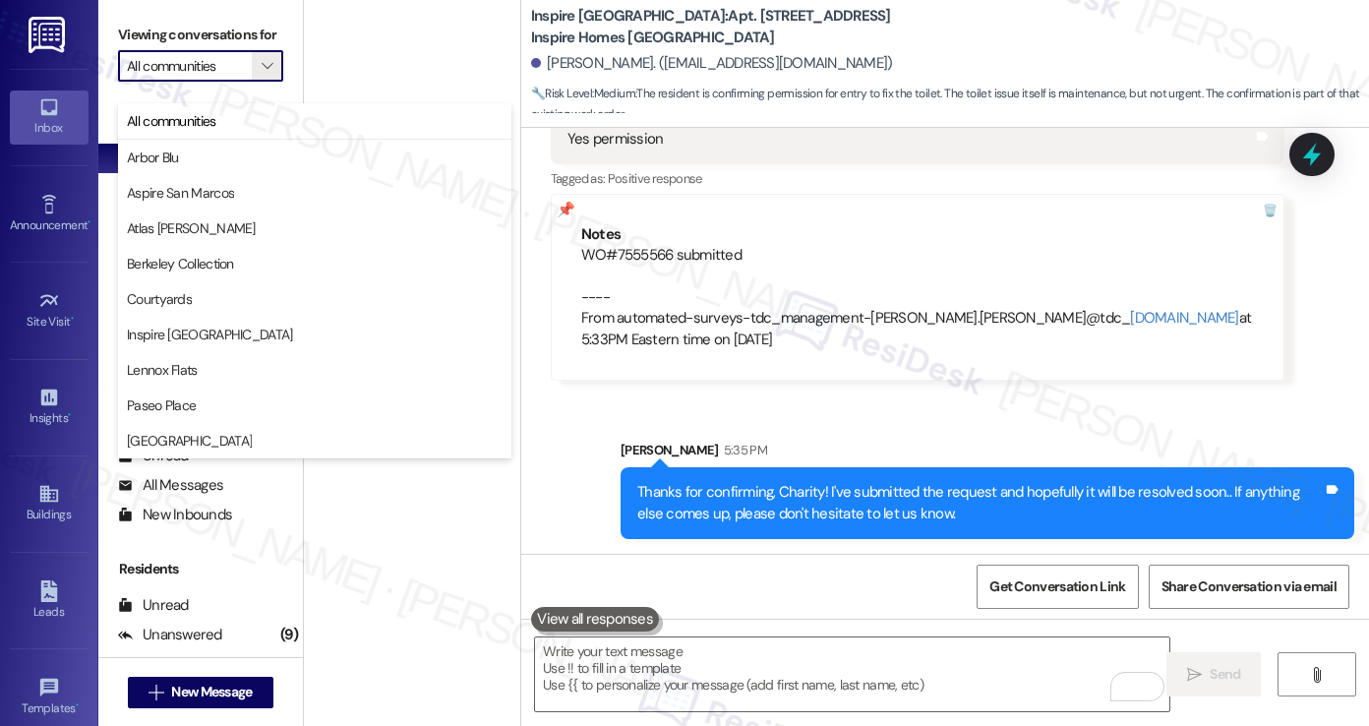
click at [347, 58] on div "You've read all your messages - great job!" at bounding box center [412, 181] width 216 height 363
